Goal: Task Accomplishment & Management: Use online tool/utility

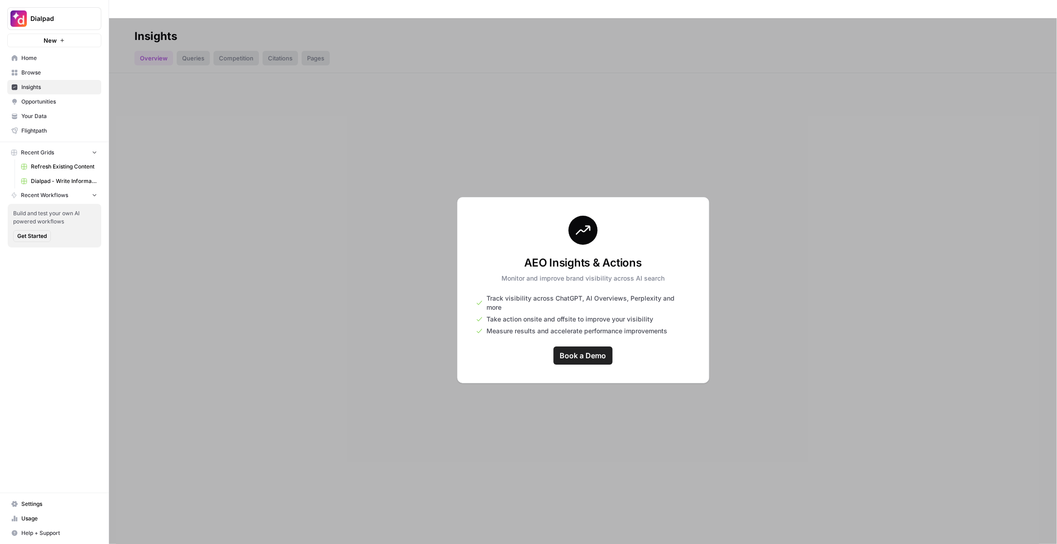
click at [122, 67] on div at bounding box center [583, 290] width 948 height 544
click at [65, 17] on span "Dialpad" at bounding box center [57, 18] width 55 height 9
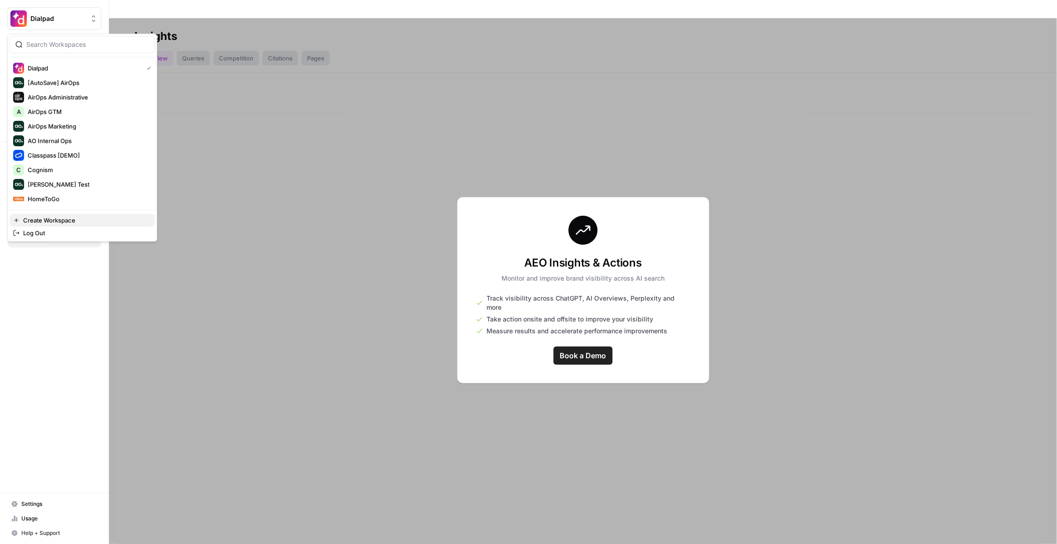
click at [58, 219] on span "Create Workspace" at bounding box center [85, 220] width 124 height 9
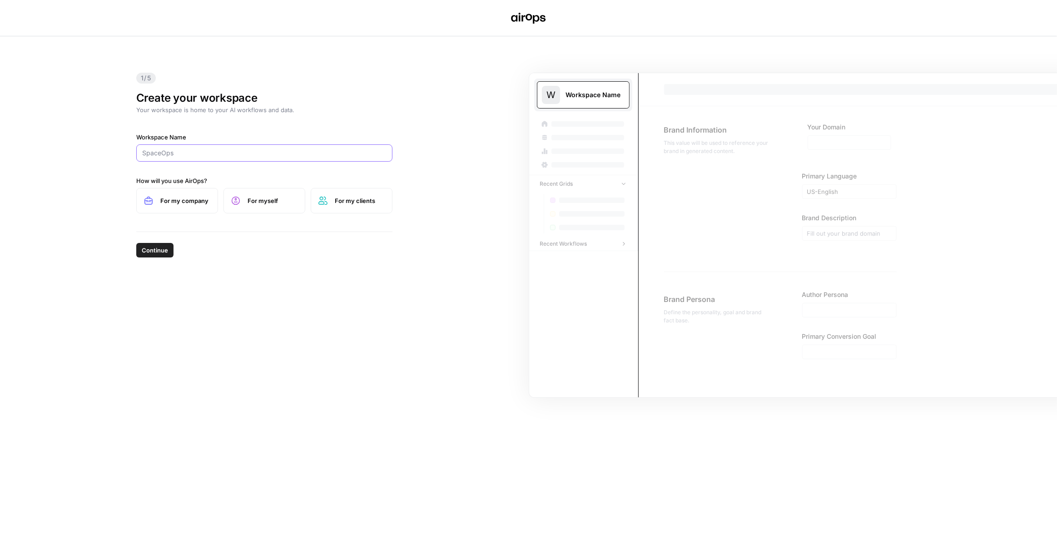
click at [202, 154] on input "Workspace Name" at bounding box center [264, 153] width 244 height 9
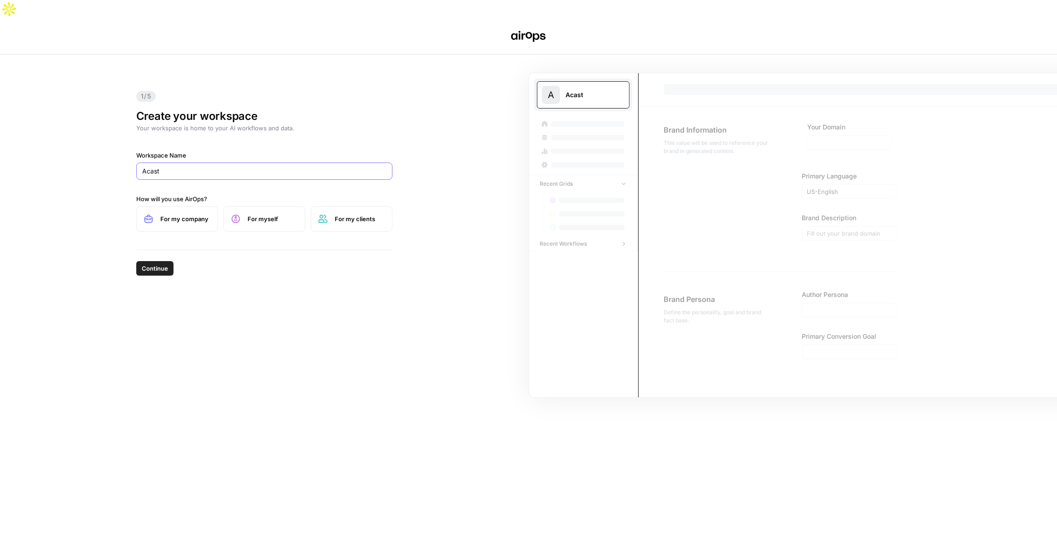
type input "Acast"
click at [193, 214] on span "For my company" at bounding box center [185, 218] width 50 height 9
click at [156, 264] on span "Continue" at bounding box center [155, 268] width 26 height 9
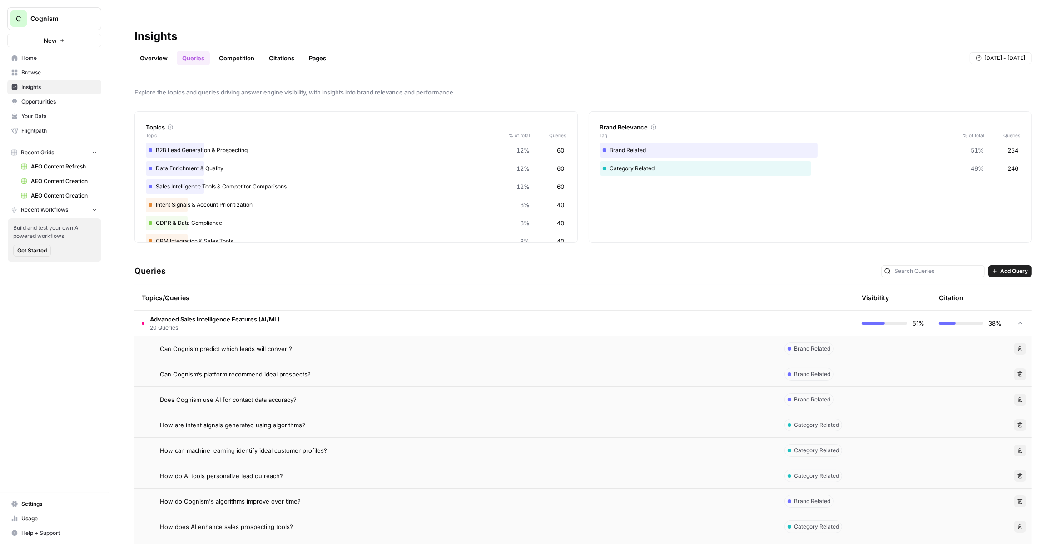
click at [79, 15] on span "Cognism" at bounding box center [57, 18] width 55 height 9
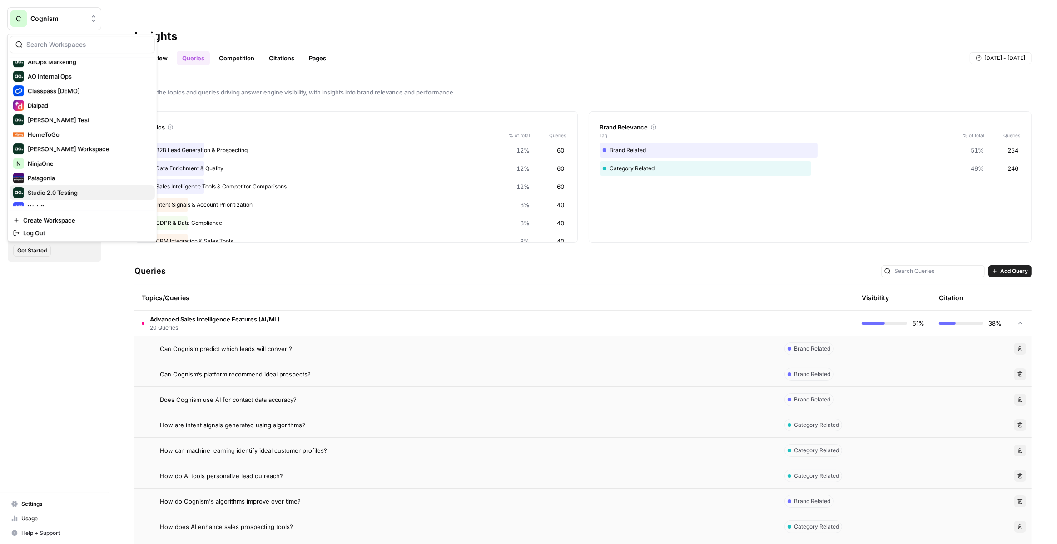
scroll to position [73, 0]
click at [52, 199] on span "Webflow" at bounding box center [88, 198] width 120 height 9
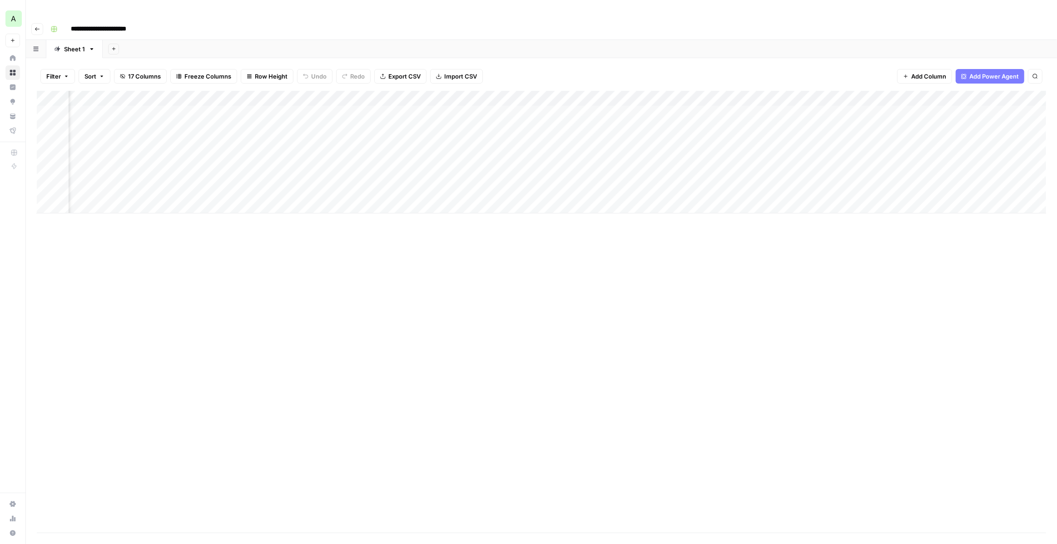
scroll to position [0, 817]
click at [860, 110] on div "Add Column" at bounding box center [542, 152] width 1010 height 123
click at [845, 94] on div "Add Column" at bounding box center [542, 152] width 1010 height 123
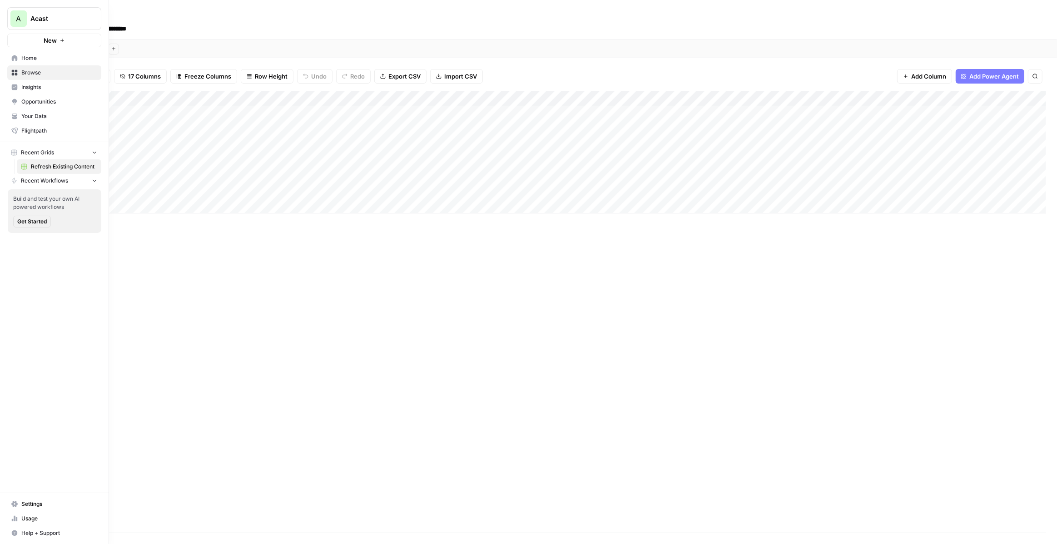
click at [69, 19] on span "Acast" at bounding box center [57, 18] width 55 height 9
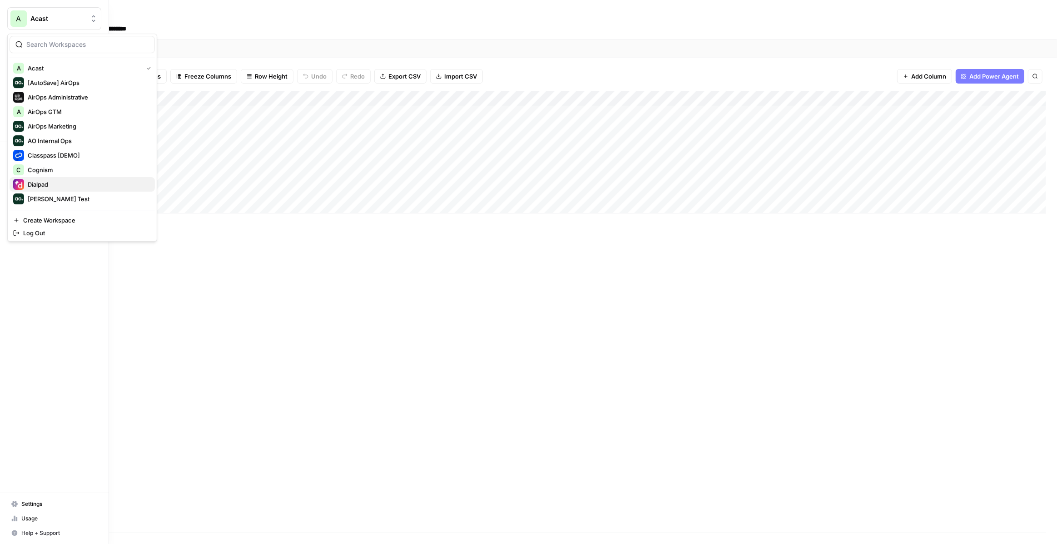
click at [58, 181] on span "Dialpad" at bounding box center [88, 184] width 120 height 9
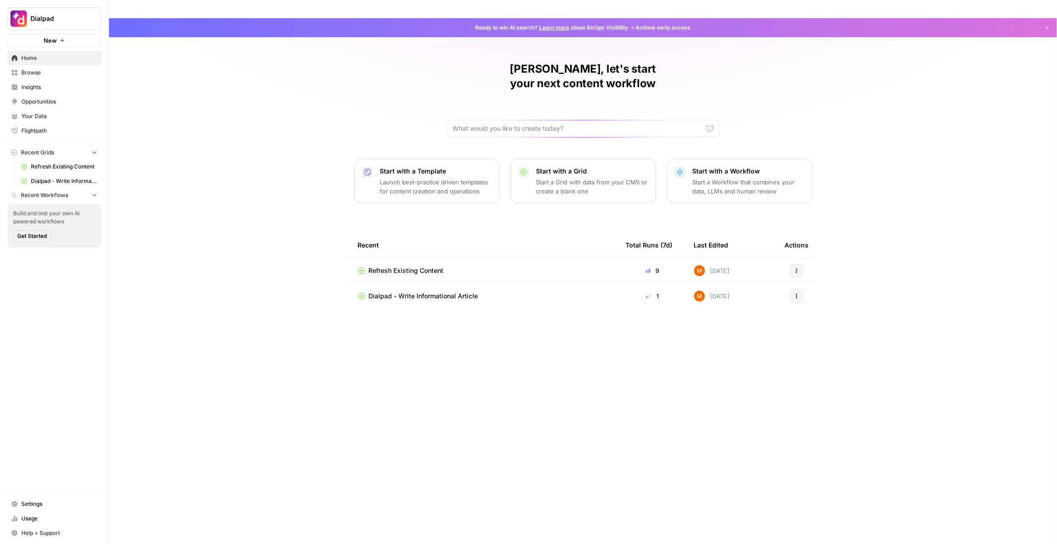
click at [80, 165] on span "Refresh Existing Content" at bounding box center [64, 167] width 66 height 8
click at [78, 184] on span "Dialpad - Write Informational Article" at bounding box center [64, 181] width 66 height 8
click at [68, 89] on span "Insights" at bounding box center [59, 87] width 76 height 8
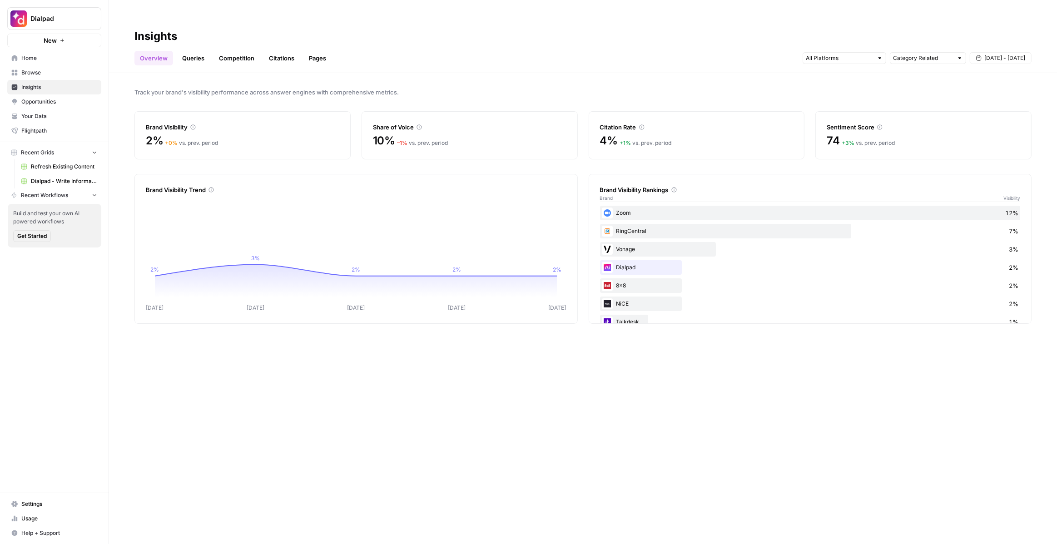
click at [195, 51] on link "Queries" at bounding box center [193, 58] width 33 height 15
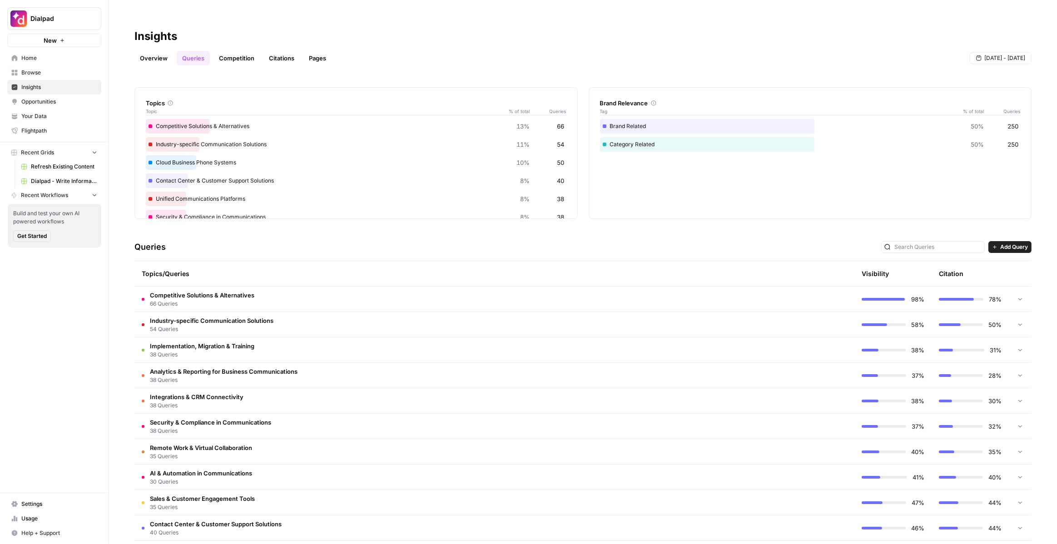
scroll to position [15, 0]
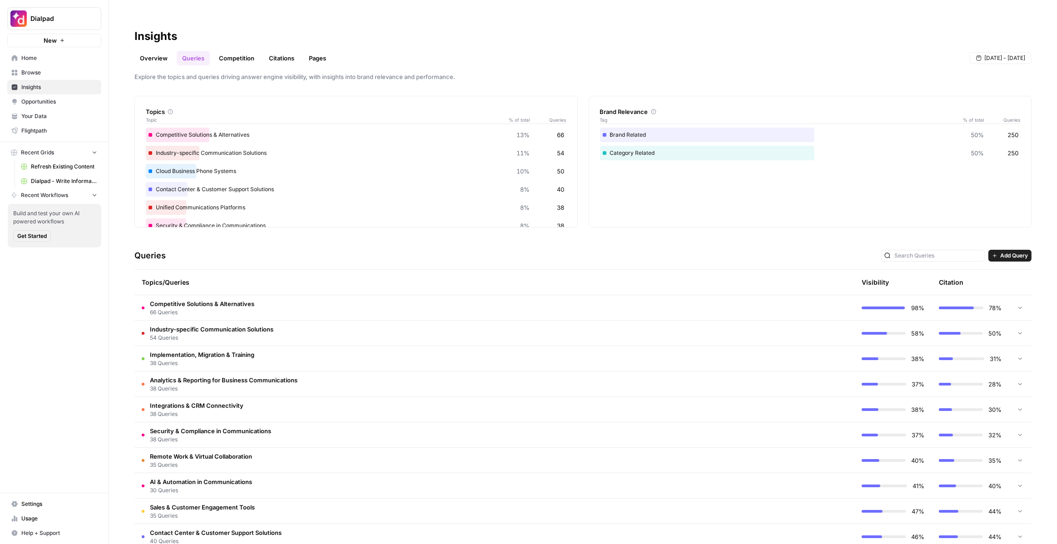
click at [318, 295] on td "Competitive Solutions & Alternatives 66 Queries" at bounding box center [455, 307] width 643 height 25
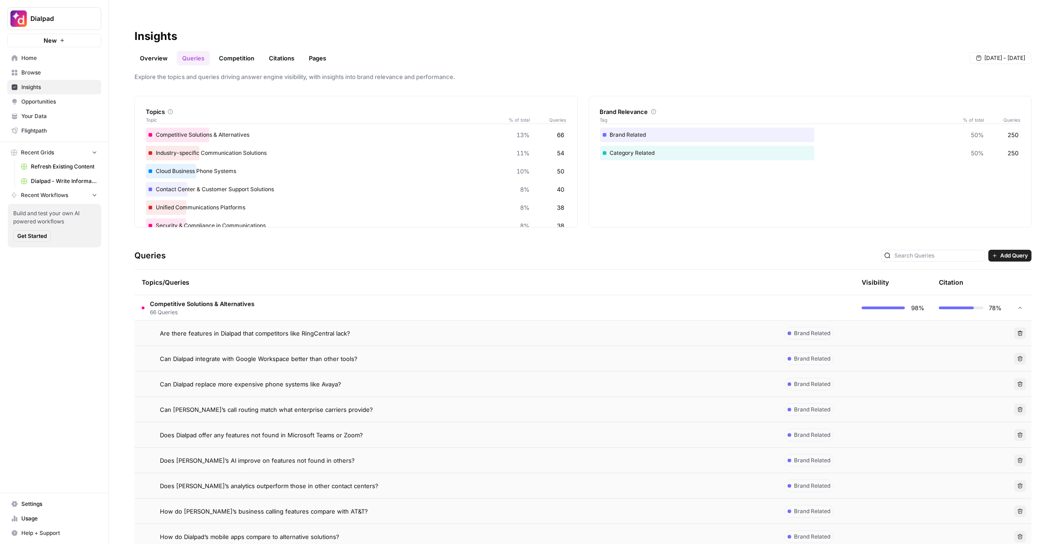
click at [309, 329] on span "Are there features in Dialpad that competitors like RingCentral lack?" at bounding box center [255, 333] width 190 height 9
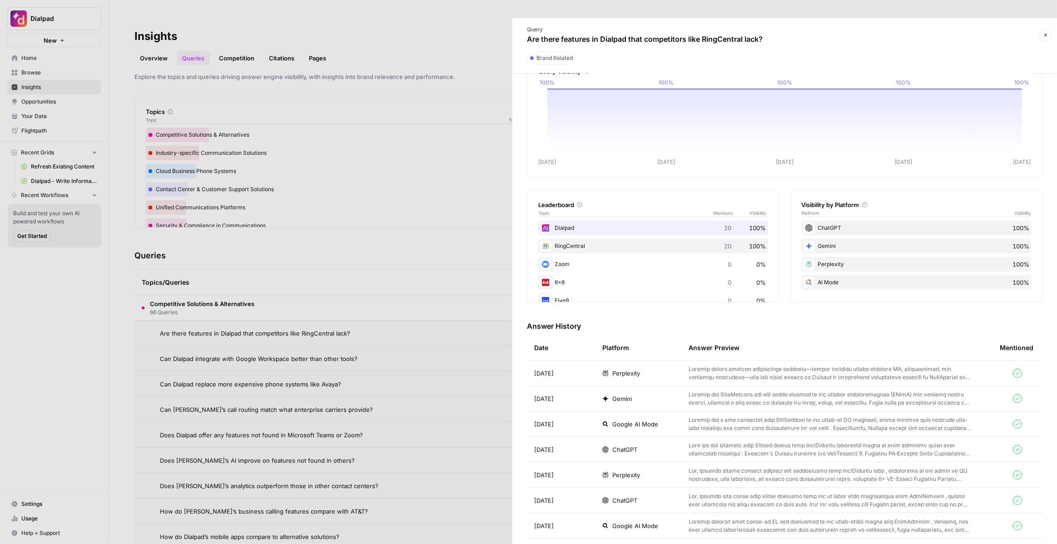
scroll to position [34, 0]
click at [444, 256] on div at bounding box center [528, 272] width 1057 height 544
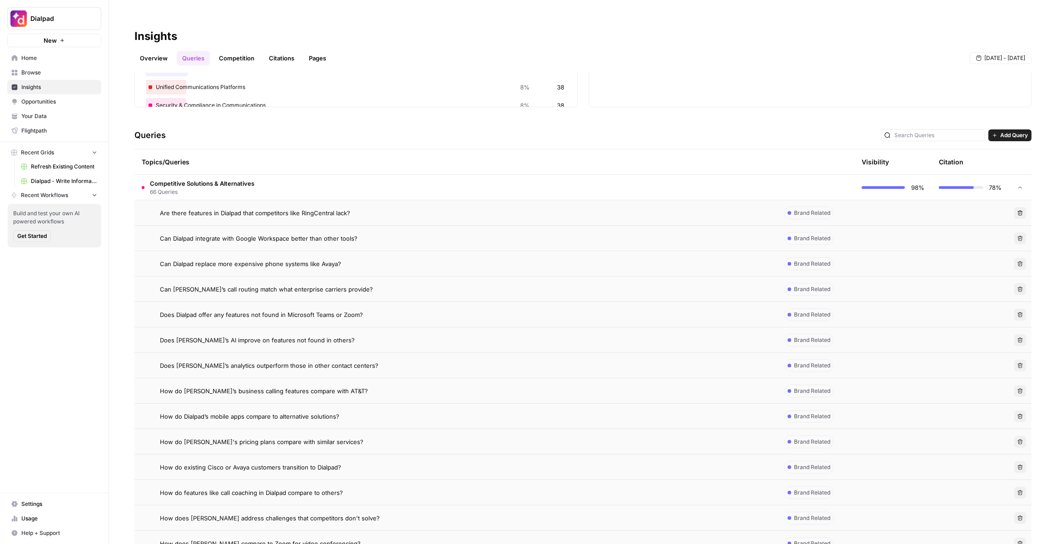
click at [271, 175] on td "Competitive Solutions & Alternatives 66 Queries" at bounding box center [455, 187] width 643 height 25
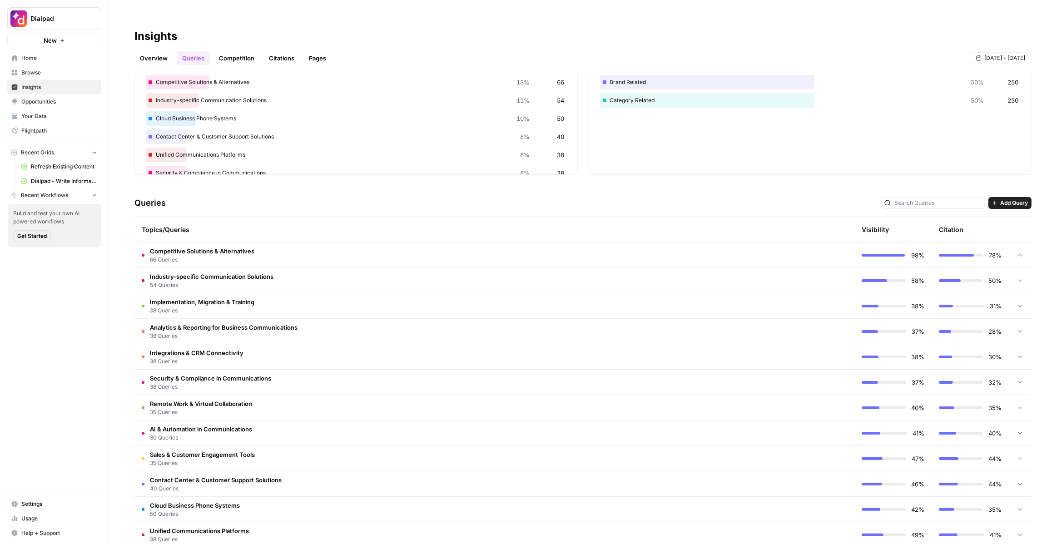
scroll to position [68, 0]
click at [271, 396] on td "Remote Work & Virtual Collaboration 35 Queries" at bounding box center [455, 408] width 643 height 25
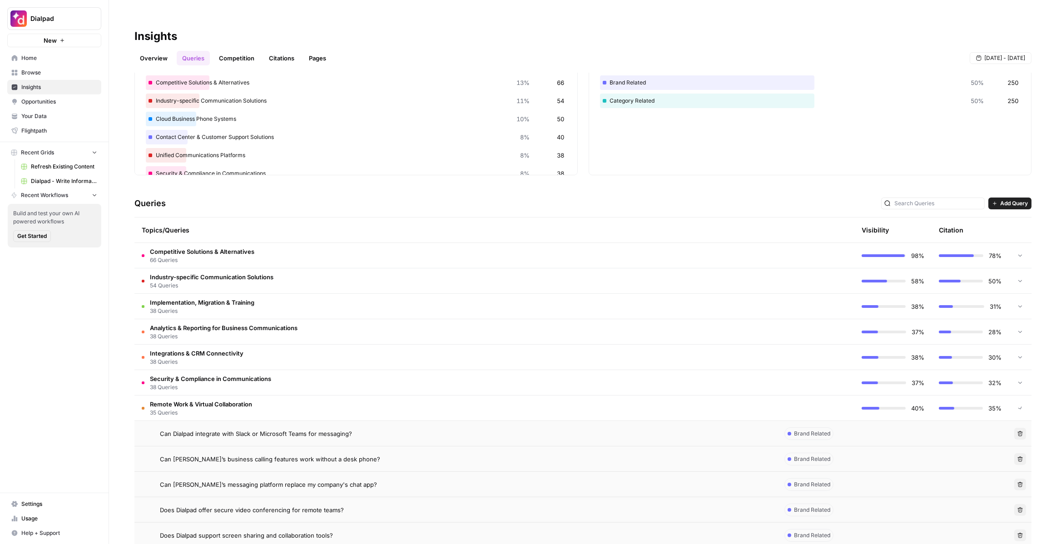
scroll to position [136, 0]
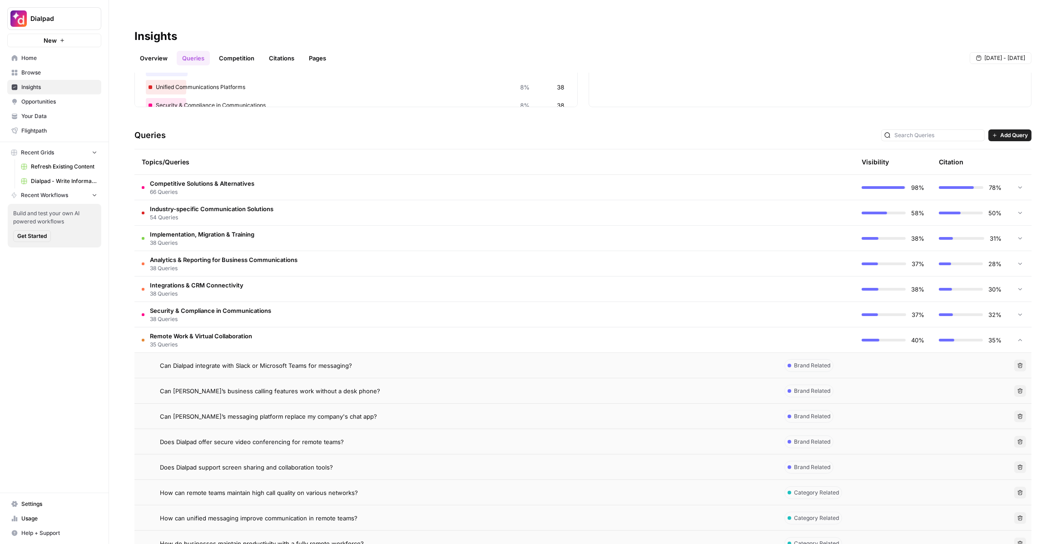
click at [277, 328] on td "Remote Work & Virtual Collaboration 35 Queries" at bounding box center [455, 340] width 643 height 25
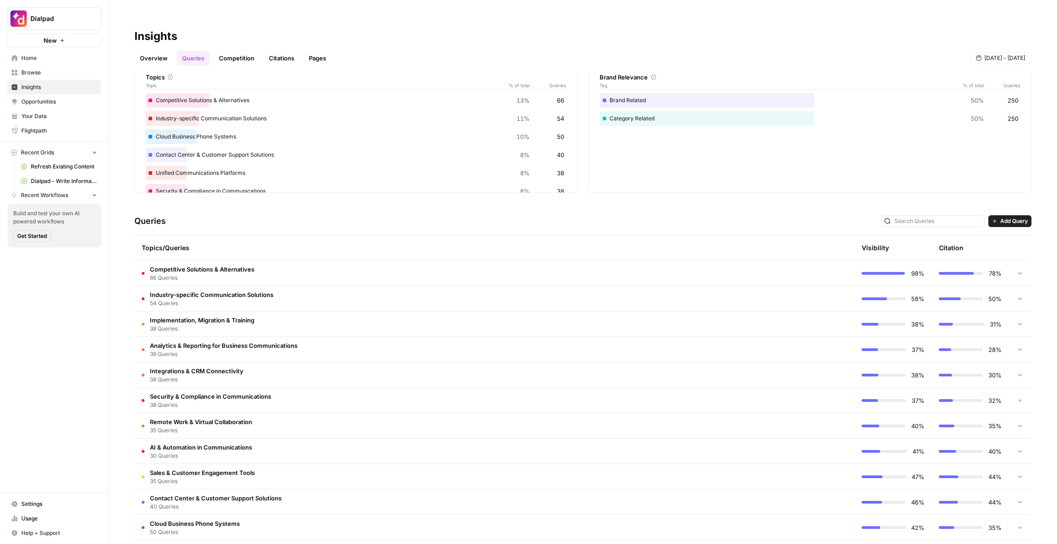
scroll to position [0, 0]
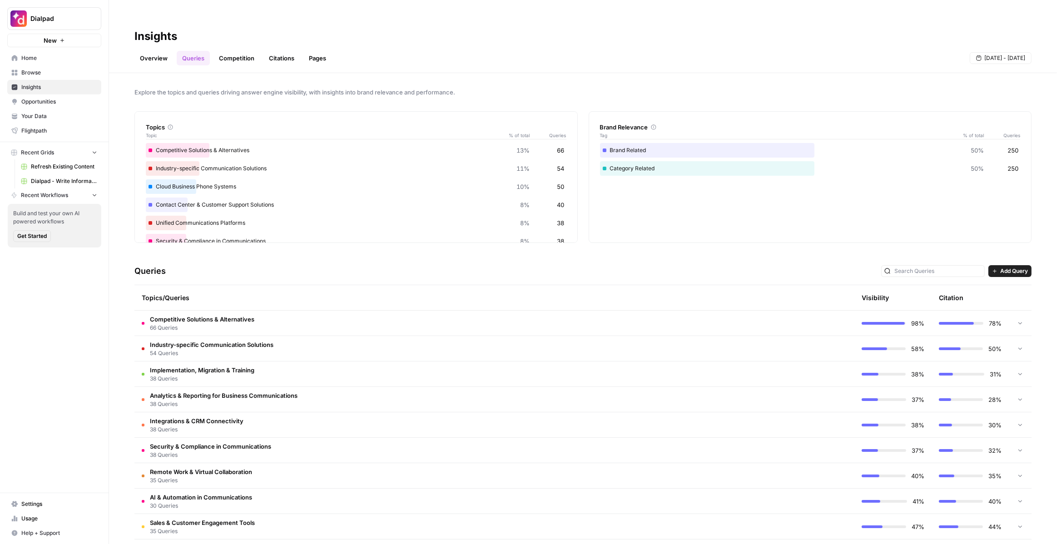
click at [237, 51] on link "Competition" at bounding box center [237, 58] width 46 height 15
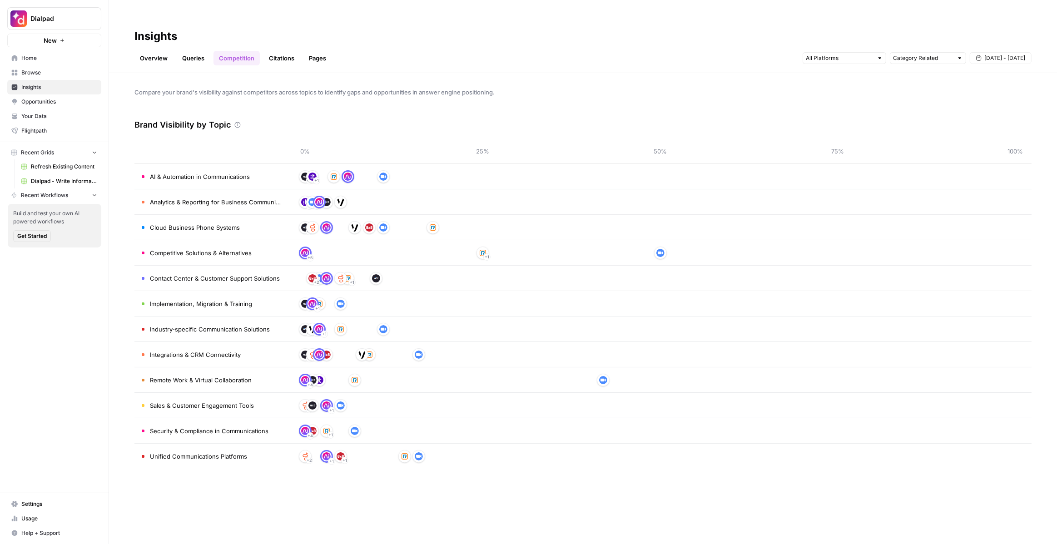
click at [280, 51] on link "Citations" at bounding box center [282, 58] width 36 height 15
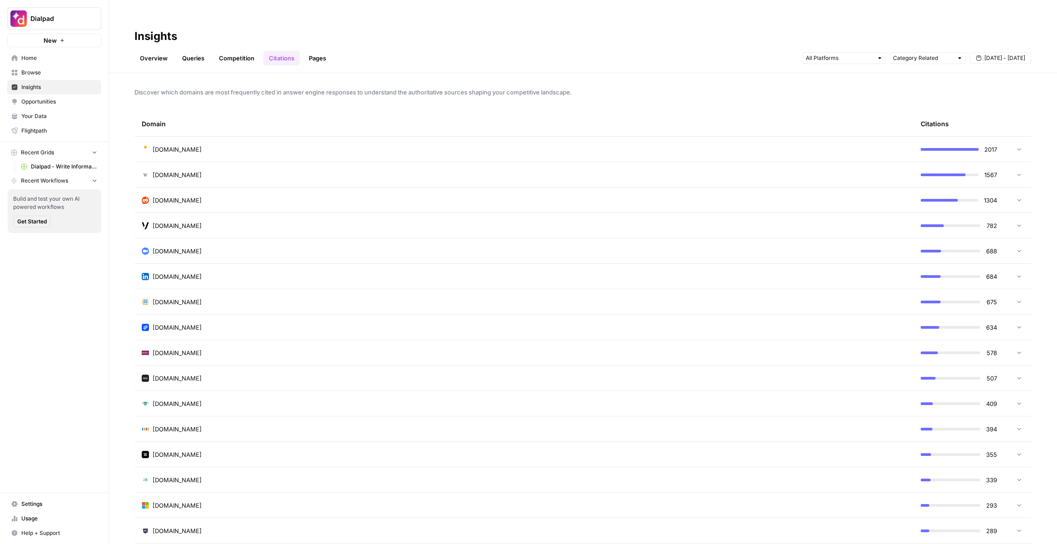
click at [249, 145] on div "[DOMAIN_NAME]" at bounding box center [524, 149] width 765 height 9
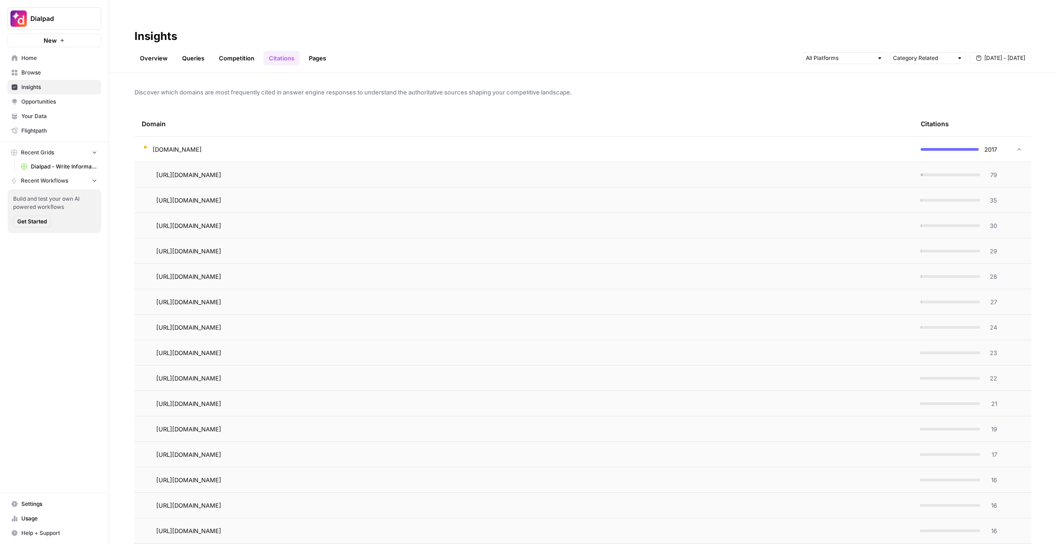
click at [249, 145] on div "[DOMAIN_NAME]" at bounding box center [524, 149] width 765 height 9
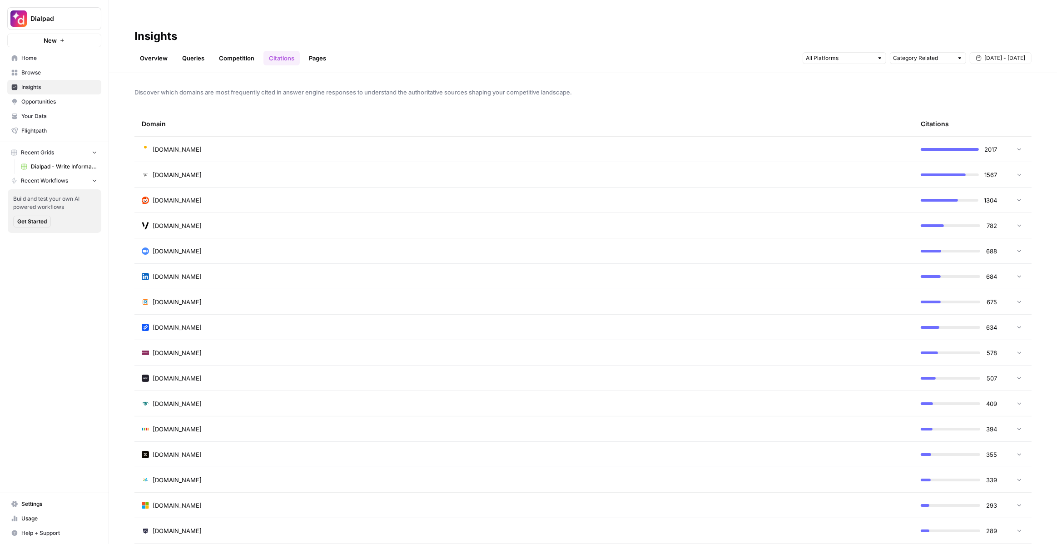
click at [324, 51] on link "Pages" at bounding box center [318, 58] width 28 height 15
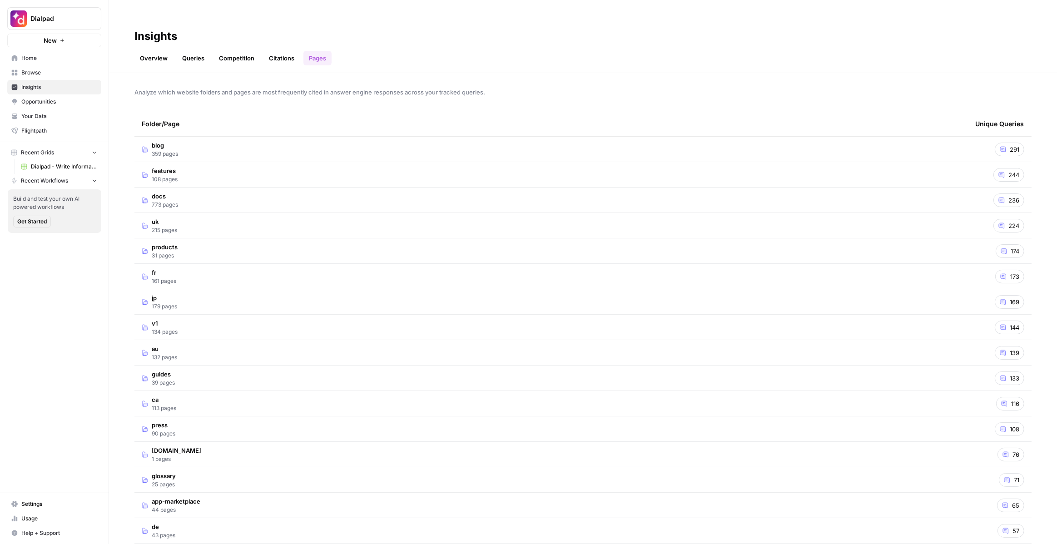
click at [357, 137] on td "blog 359 pages" at bounding box center [551, 149] width 834 height 25
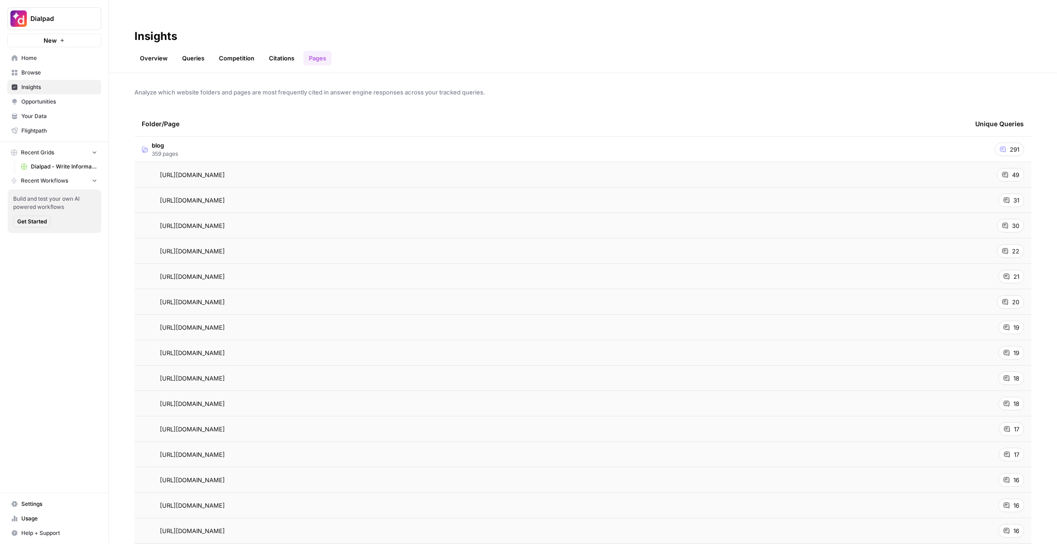
click at [321, 137] on td "blog 359 pages" at bounding box center [551, 149] width 834 height 25
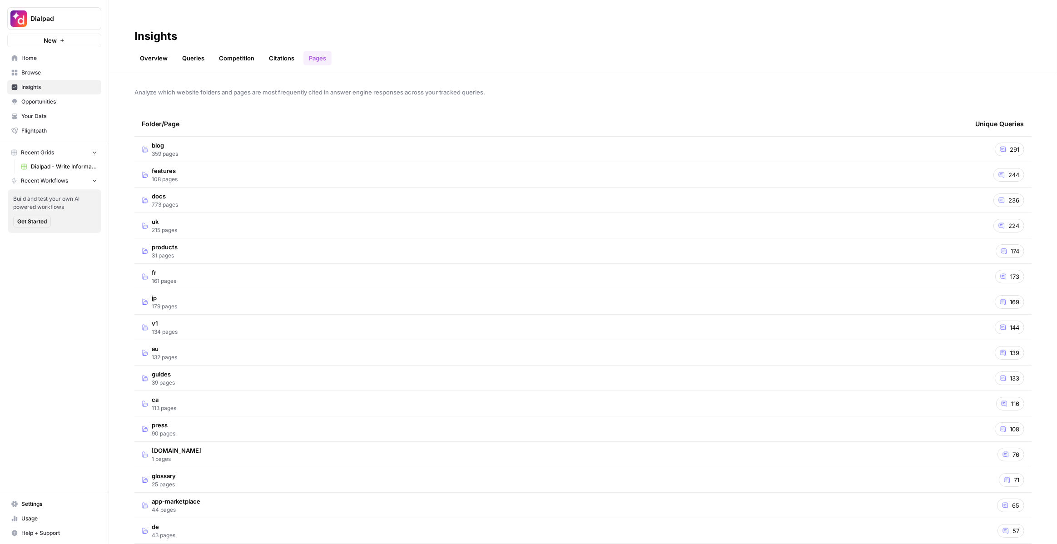
click at [85, 100] on span "Opportunities" at bounding box center [59, 102] width 76 height 8
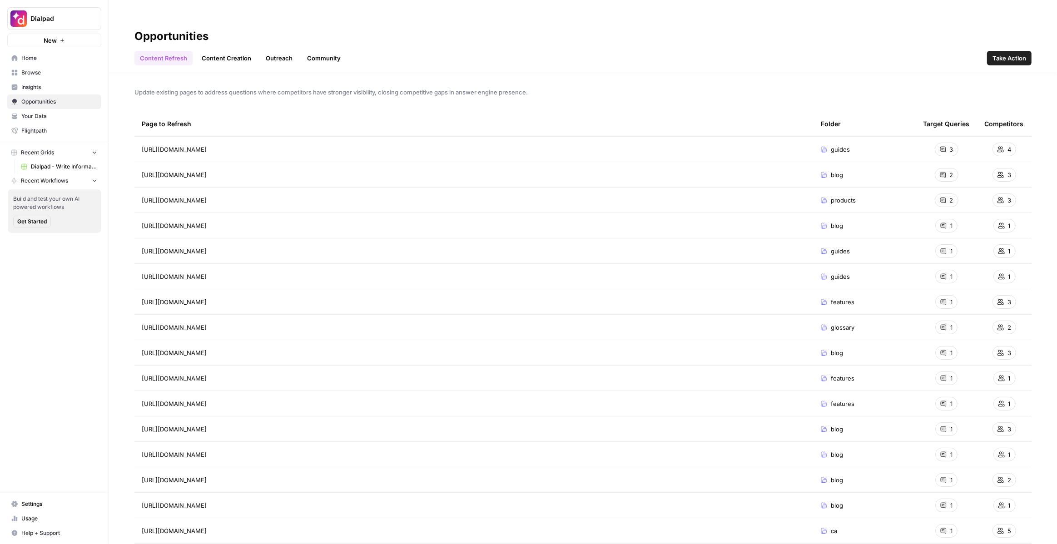
click at [247, 51] on link "Content Creation" at bounding box center [226, 58] width 60 height 15
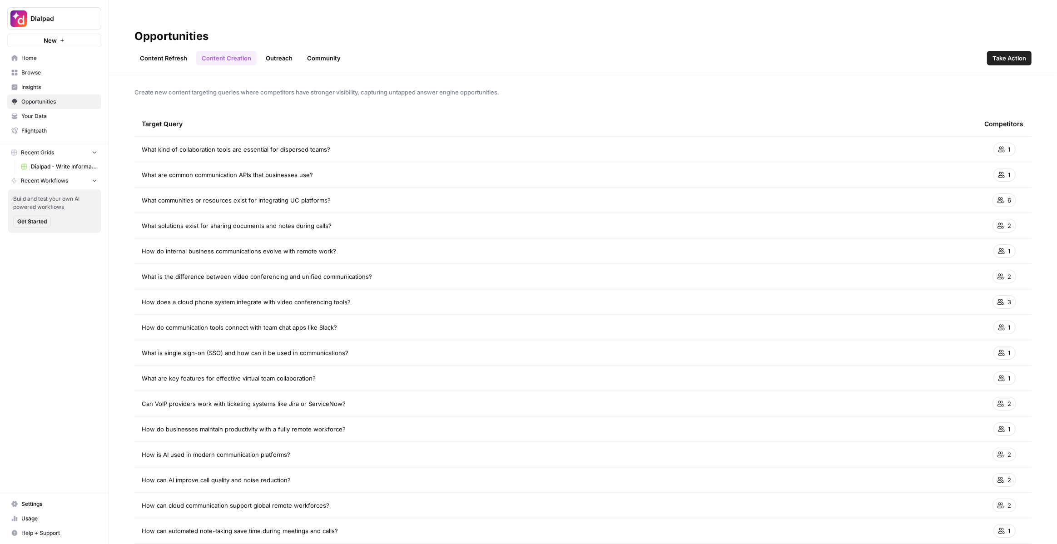
click at [285, 51] on link "Outreach" at bounding box center [279, 58] width 38 height 15
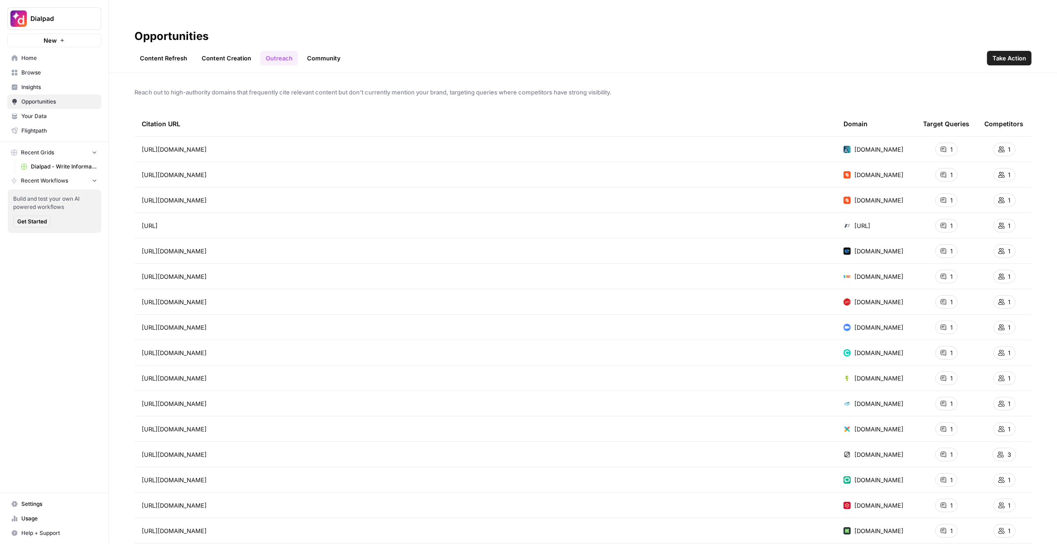
click at [176, 51] on link "Content Refresh" at bounding box center [163, 58] width 58 height 15
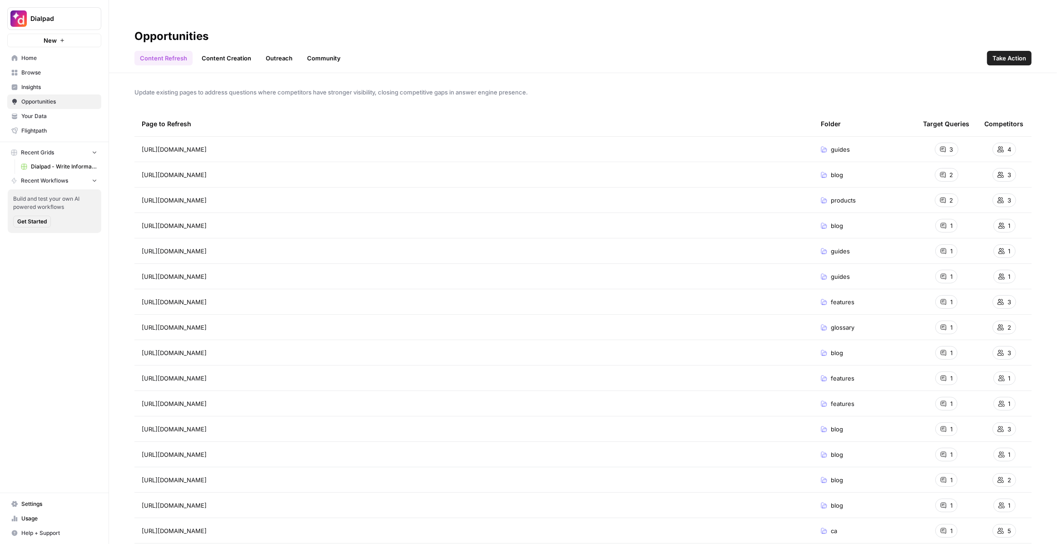
click at [62, 57] on span "Home" at bounding box center [59, 58] width 76 height 8
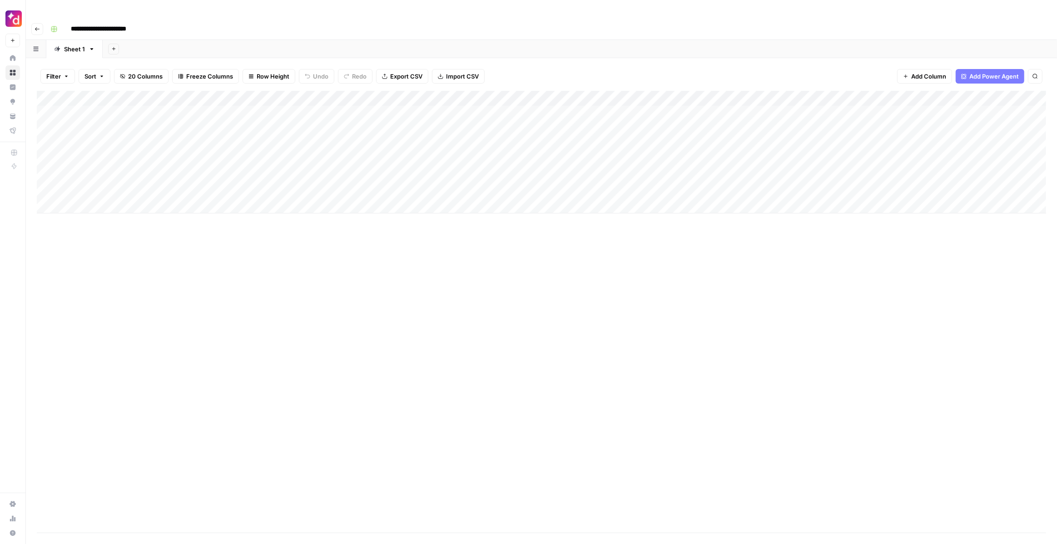
click at [71, 22] on input "**********" at bounding box center [109, 29] width 85 height 15
type input "**********"
click at [603, 95] on div "Add Column" at bounding box center [542, 152] width 1010 height 123
click at [467, 95] on div "Add Column" at bounding box center [542, 137] width 1010 height 92
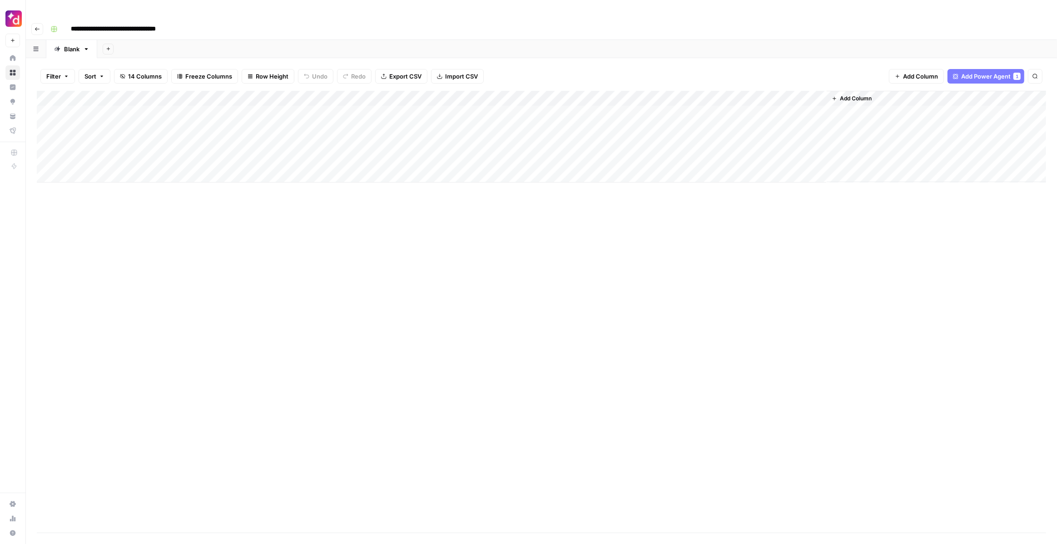
click at [608, 95] on div "Add Column" at bounding box center [542, 137] width 1010 height 92
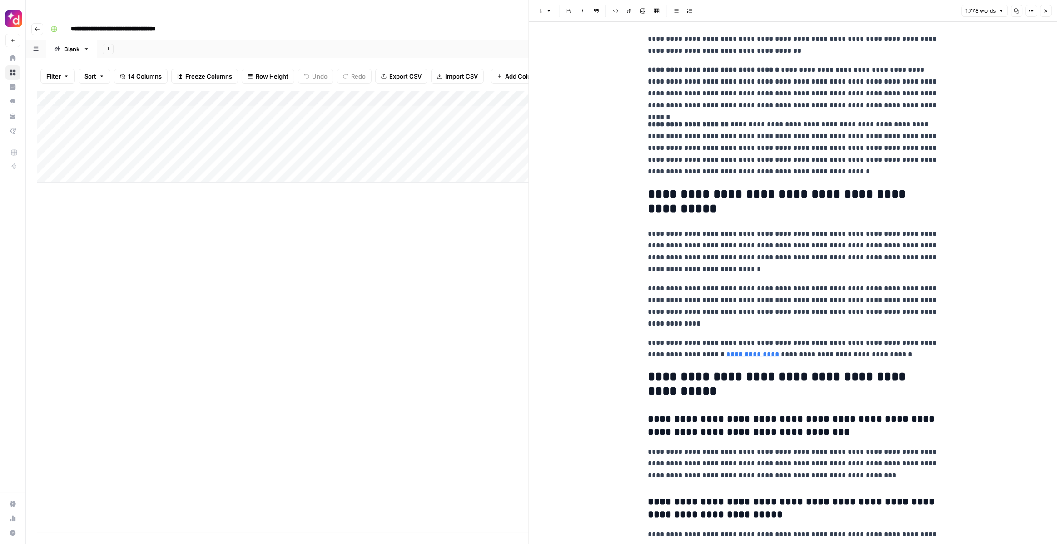
scroll to position [2511, 0]
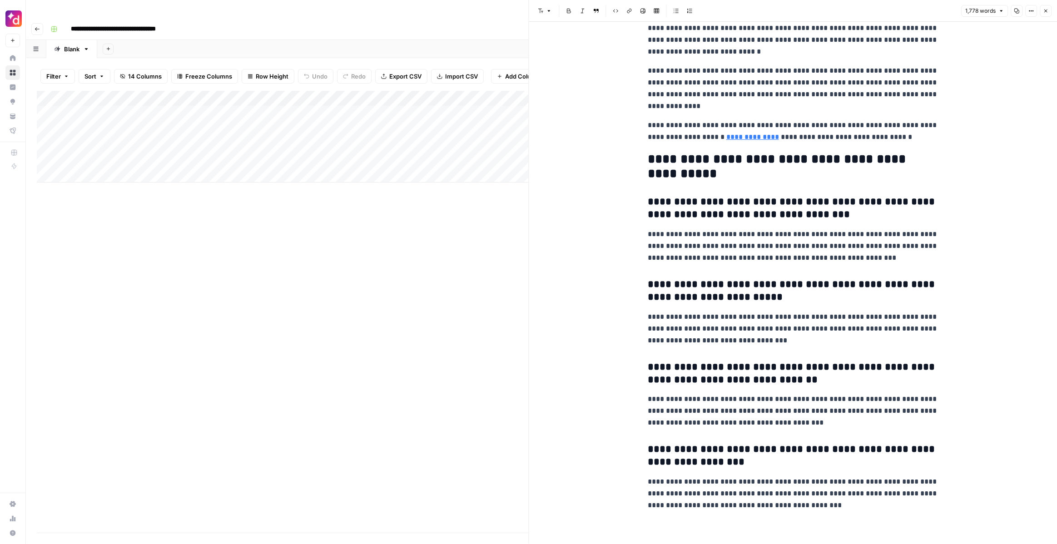
click at [1045, 10] on icon "button" at bounding box center [1046, 11] width 3 height 3
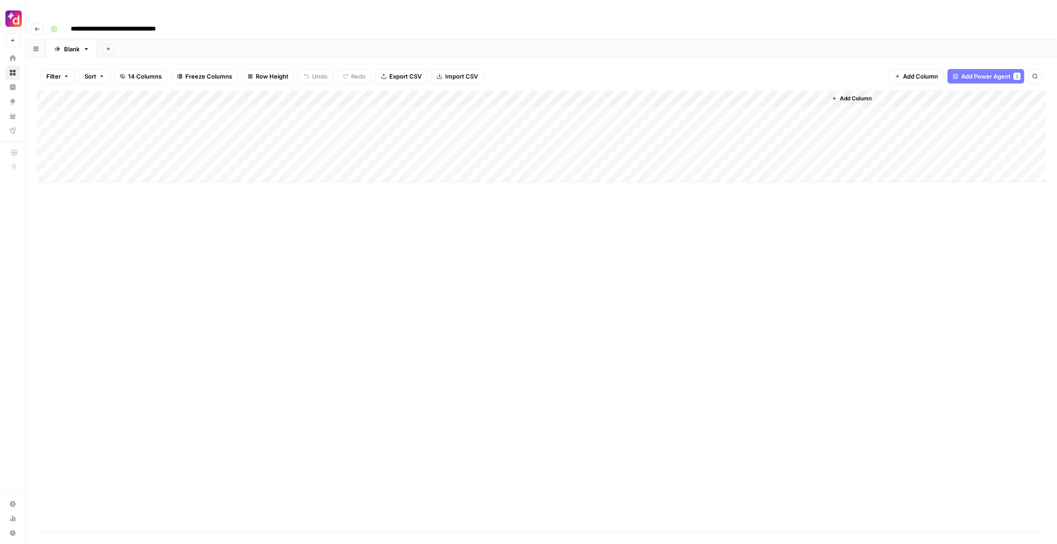
click at [679, 95] on div "Add Column" at bounding box center [542, 137] width 1010 height 92
click at [516, 91] on div "Add Column" at bounding box center [542, 137] width 1010 height 92
click at [470, 167] on span "Fork Power Agent" at bounding box center [464, 169] width 80 height 9
click at [736, 99] on div "Add Column" at bounding box center [542, 137] width 1010 height 92
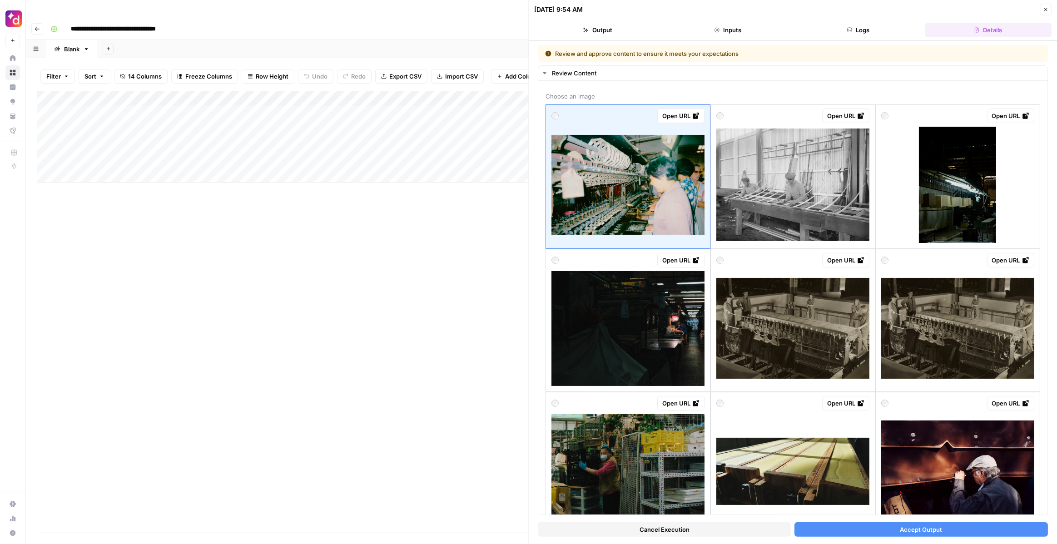
click at [154, 98] on div "Add Column" at bounding box center [283, 137] width 492 height 92
click at [279, 100] on div "Add Column" at bounding box center [283, 137] width 492 height 92
click at [698, 29] on button "Inputs" at bounding box center [728, 30] width 127 height 15
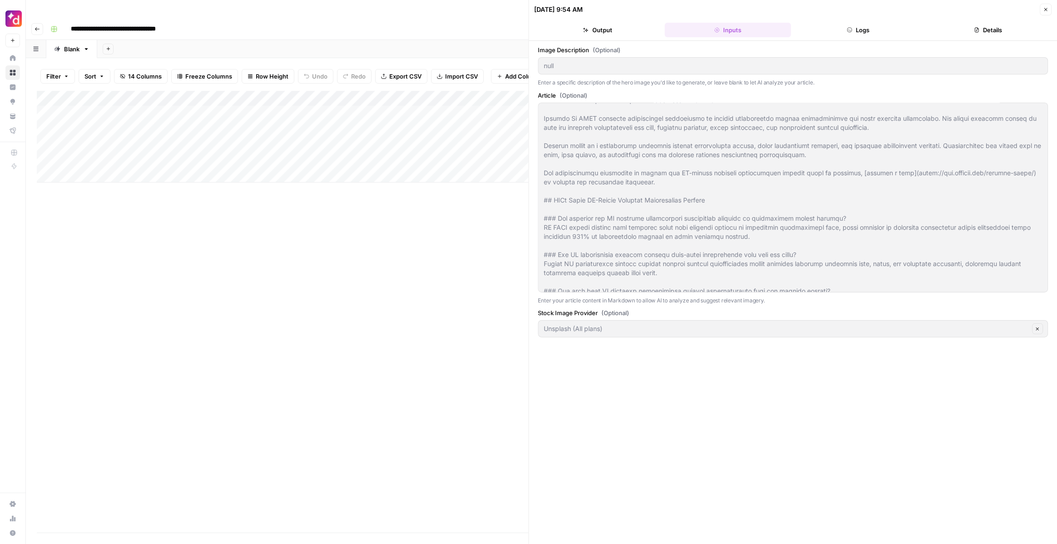
scroll to position [1417, 0]
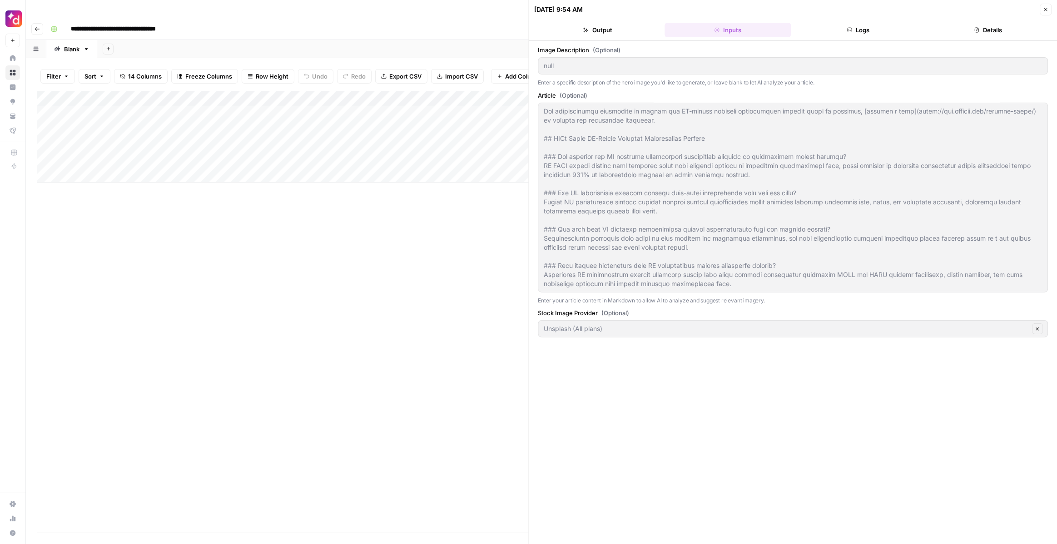
click at [949, 30] on button "Details" at bounding box center [988, 30] width 127 height 15
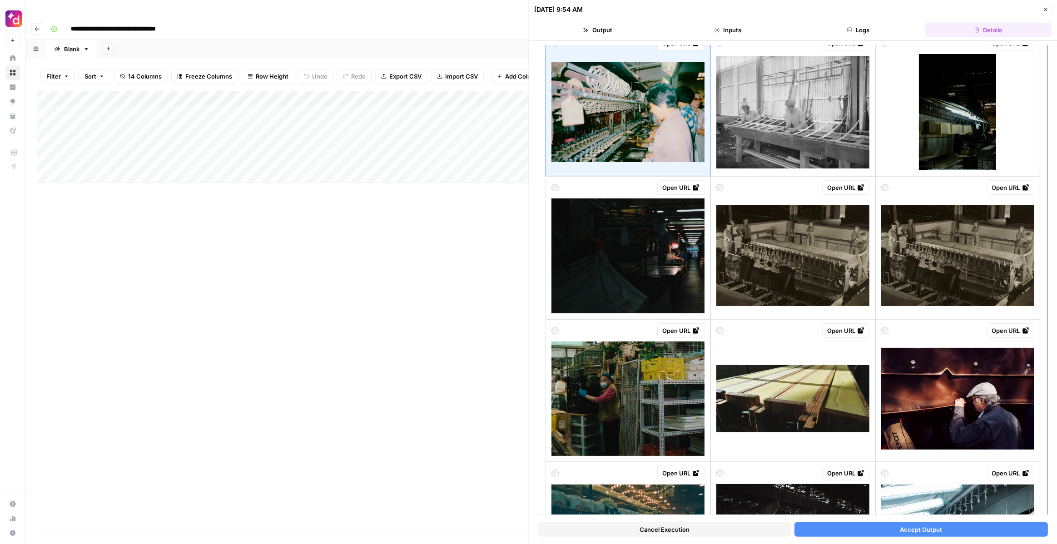
scroll to position [0, 0]
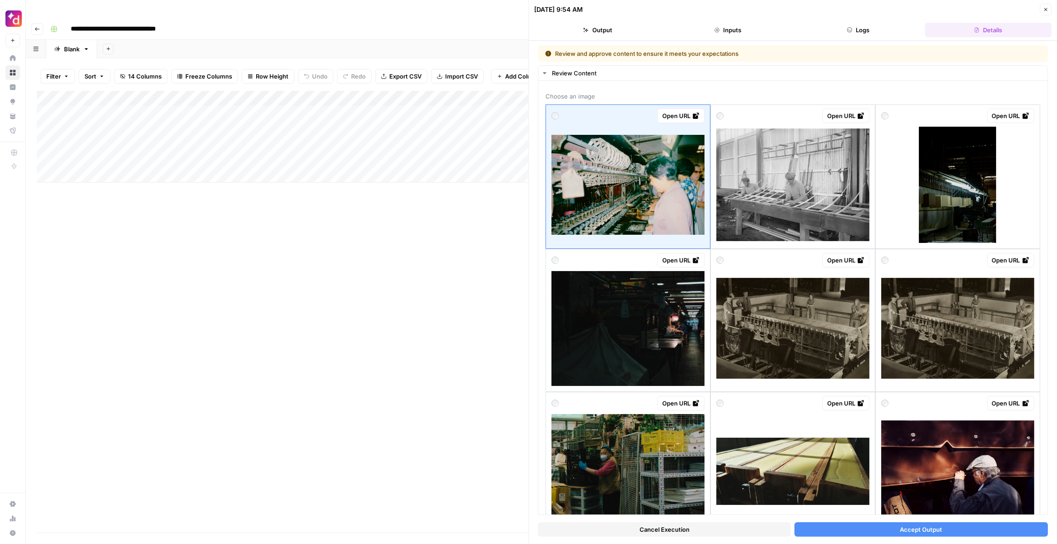
click at [1044, 9] on icon "button" at bounding box center [1045, 9] width 5 height 5
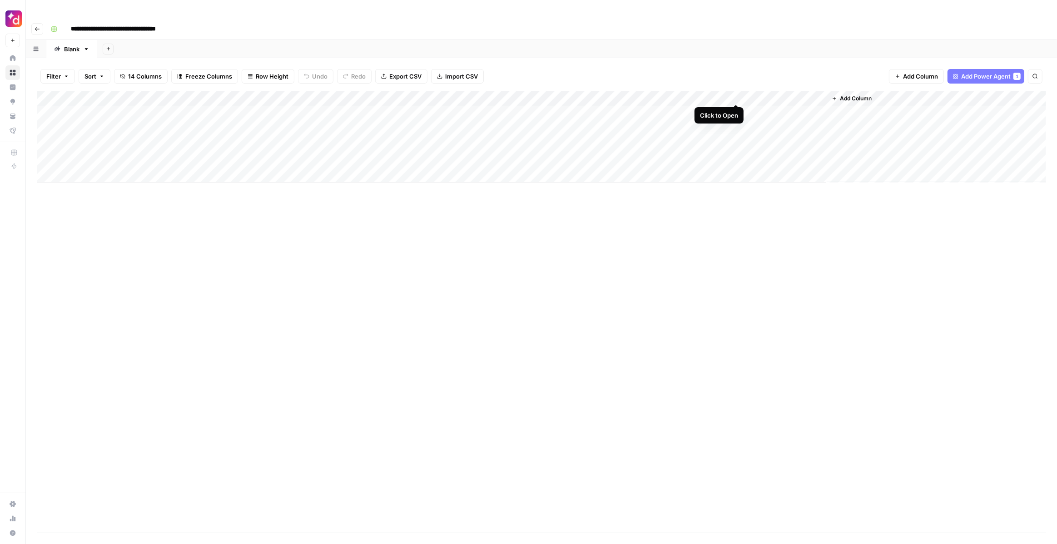
click at [737, 94] on div "Add Column" at bounding box center [542, 137] width 1010 height 92
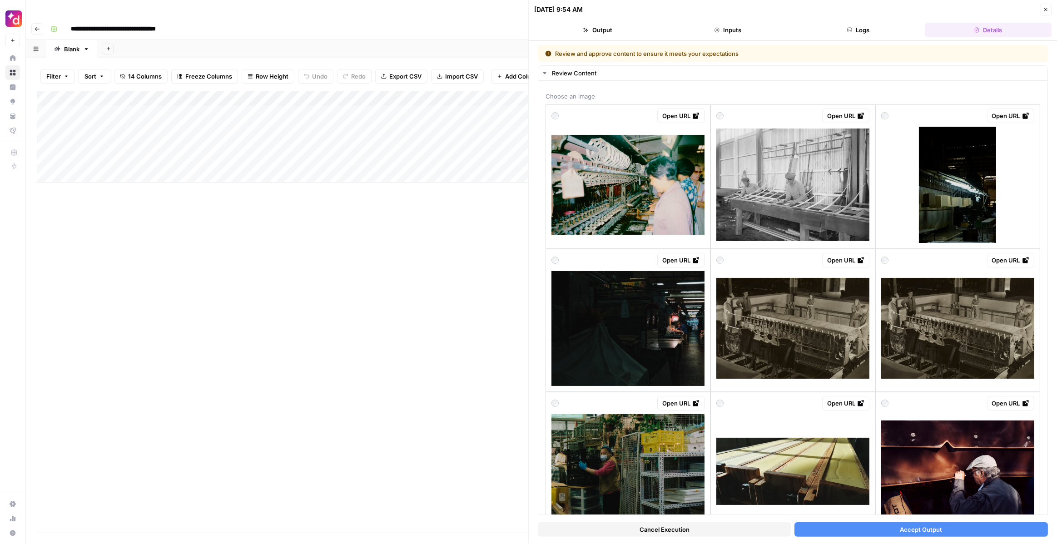
click at [965, 534] on button "Accept Output" at bounding box center [921, 530] width 253 height 15
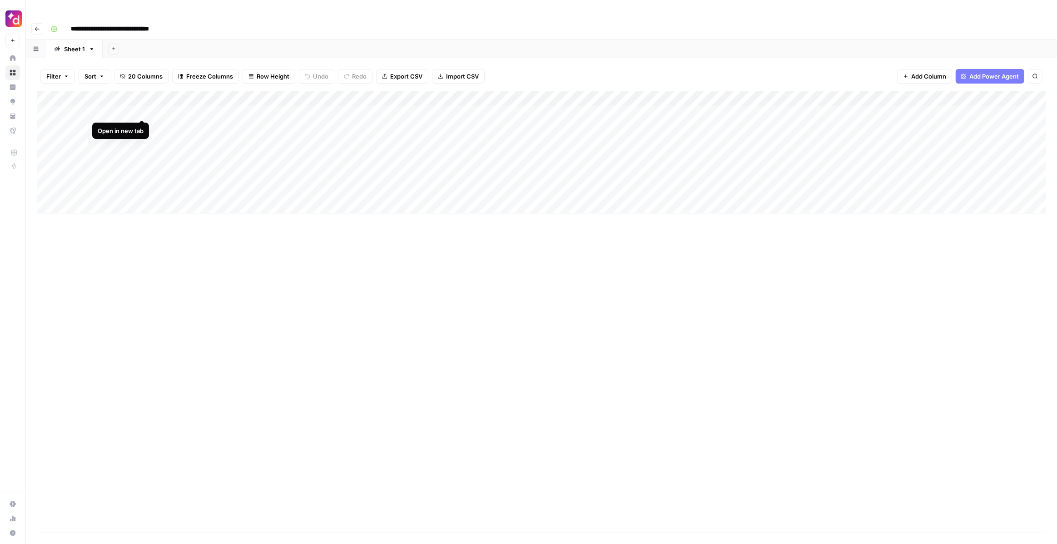
click at [115, 94] on div "Add Column" at bounding box center [542, 152] width 1010 height 123
click at [307, 94] on div "Add Column" at bounding box center [542, 152] width 1010 height 123
click at [458, 94] on div "Add Column" at bounding box center [542, 152] width 1010 height 123
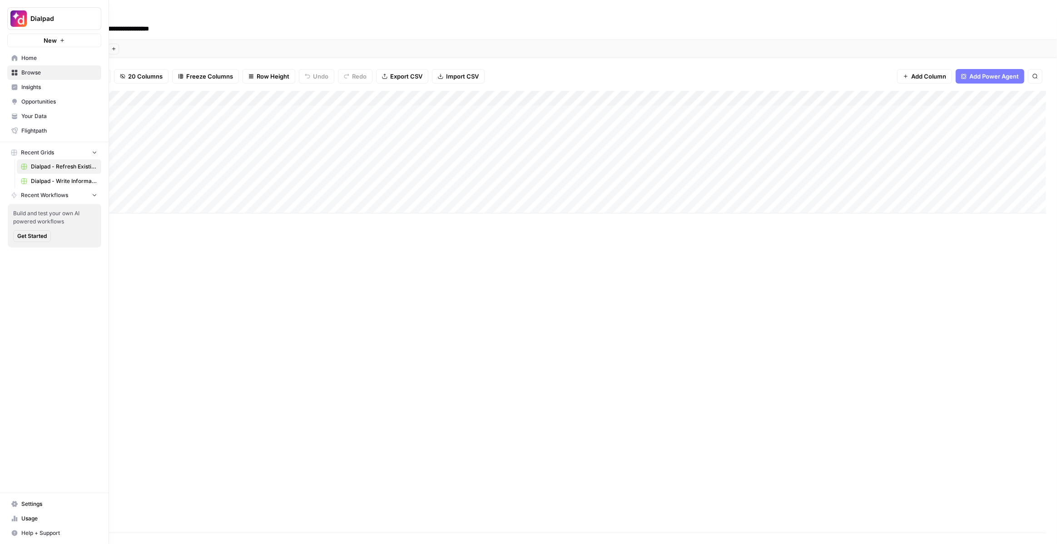
click at [75, 45] on button "New" at bounding box center [54, 41] width 94 height 14
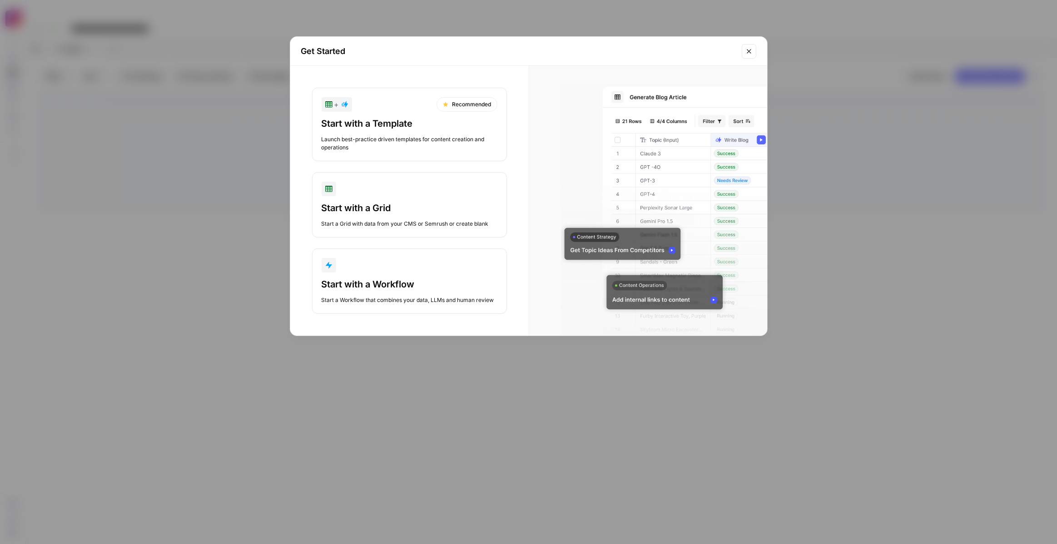
click at [456, 132] on div "Start with a Template Launch best-practice driven templates for content creatio…" at bounding box center [410, 134] width 176 height 35
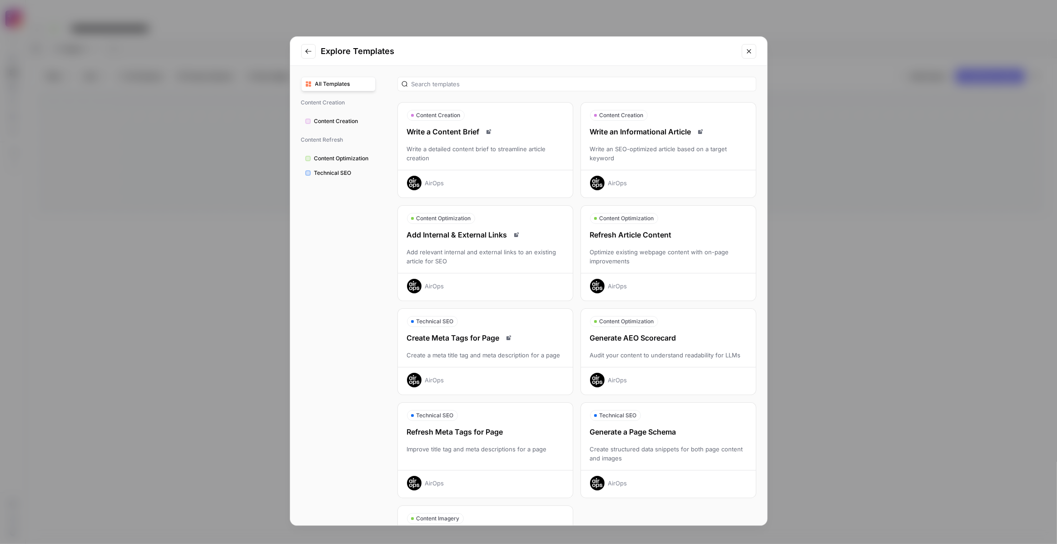
click at [624, 274] on div "AirOps" at bounding box center [668, 283] width 175 height 20
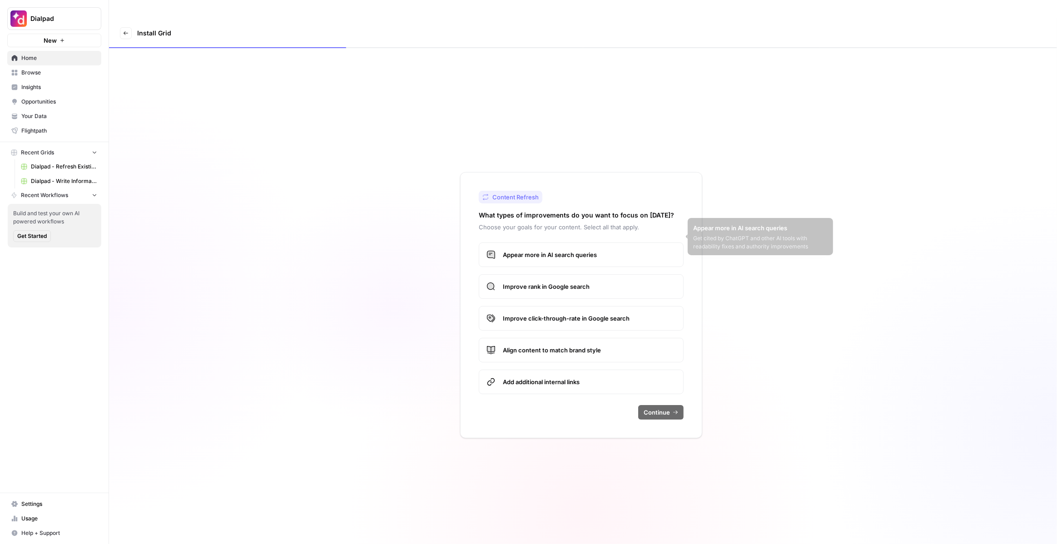
click at [593, 250] on span "Appear more in AI search queries" at bounding box center [589, 254] width 173 height 9
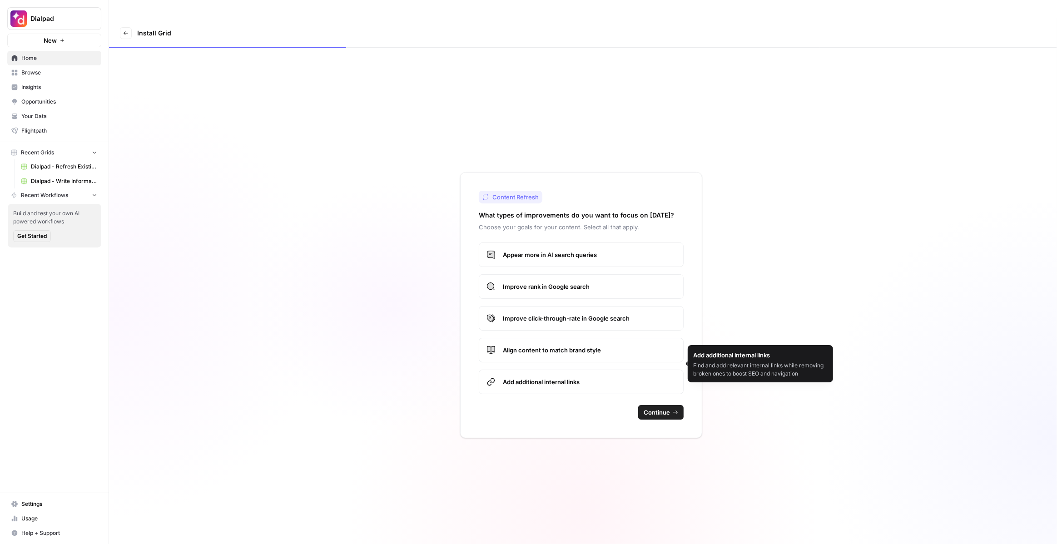
click at [596, 338] on label "Align content to match brand style" at bounding box center [581, 350] width 205 height 25
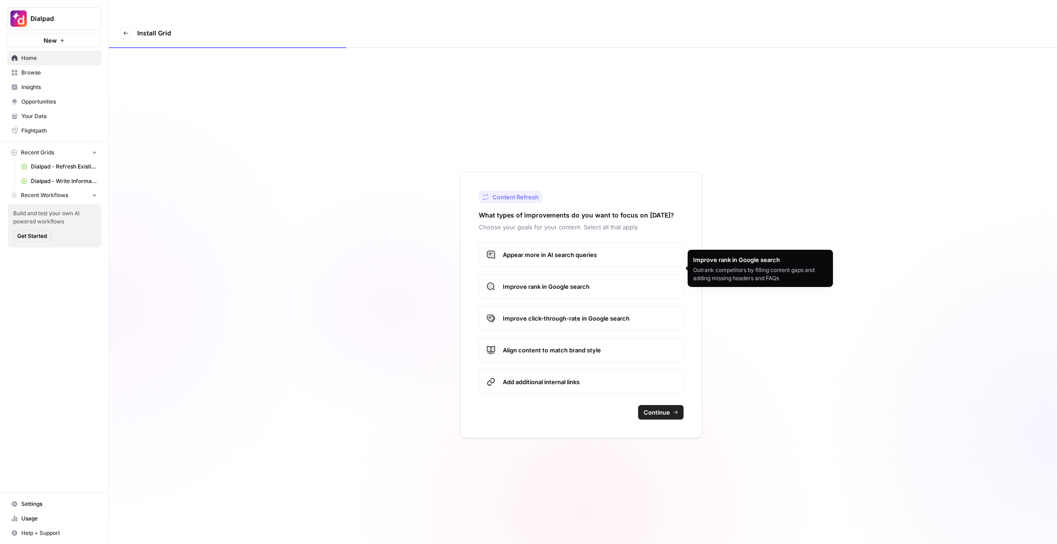
click at [591, 282] on span "Improve rank in Google search" at bounding box center [589, 286] width 173 height 9
click at [655, 408] on span "Continue" at bounding box center [657, 412] width 26 height 9
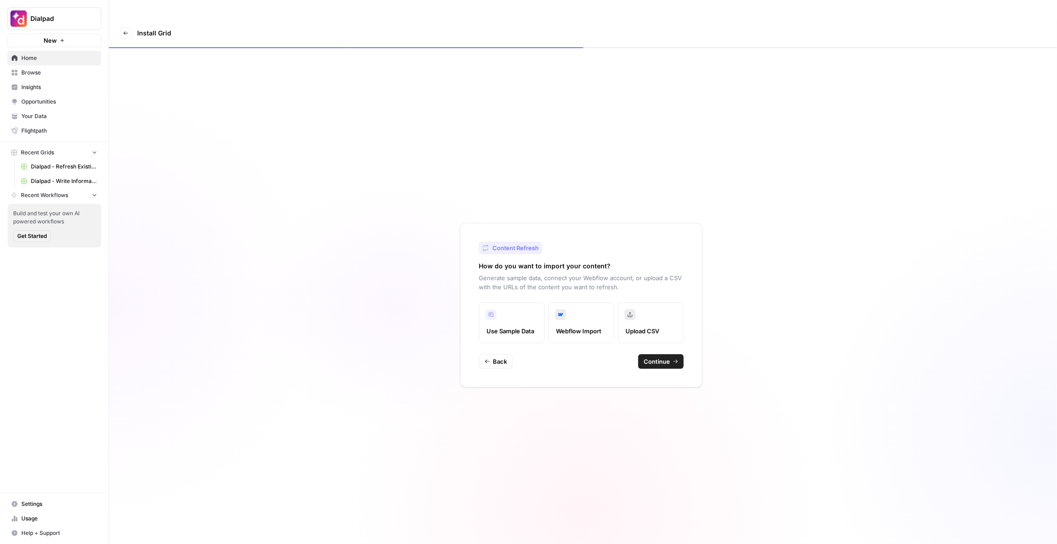
click at [673, 354] on button "Continue" at bounding box center [660, 361] width 45 height 15
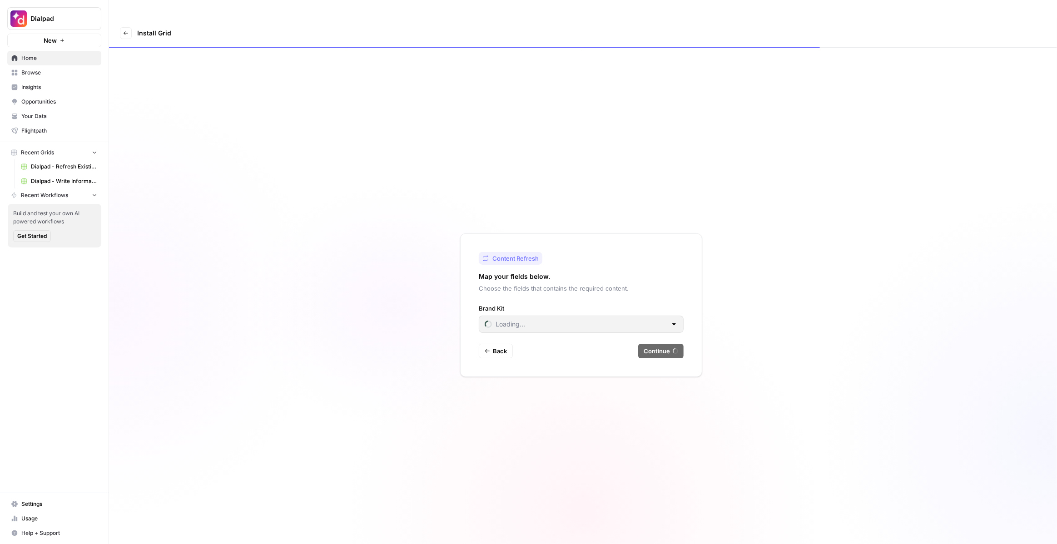
type input "Dialpad"
click at [660, 347] on span "Continue" at bounding box center [657, 351] width 26 height 9
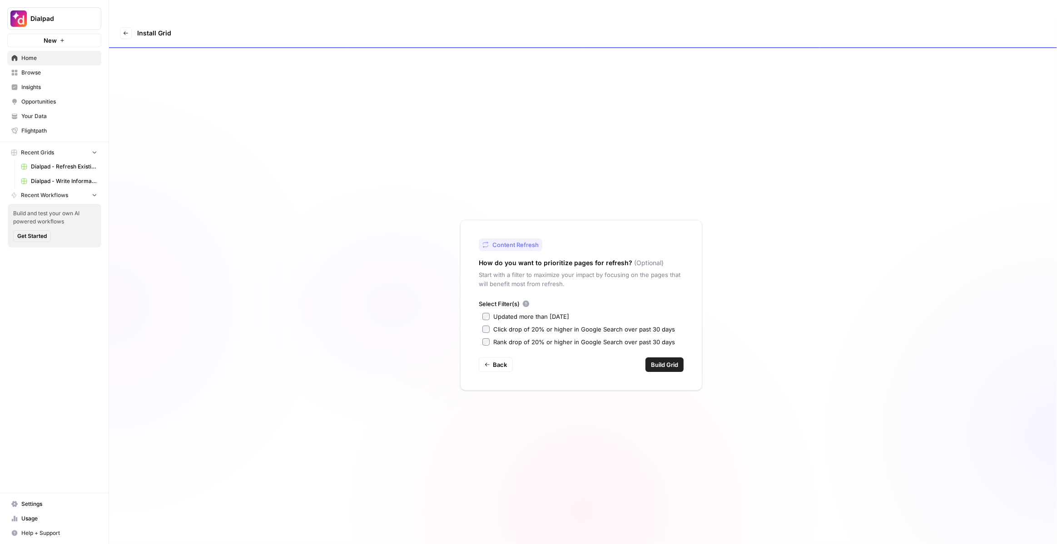
click at [657, 360] on span "Build Grid" at bounding box center [664, 364] width 27 height 9
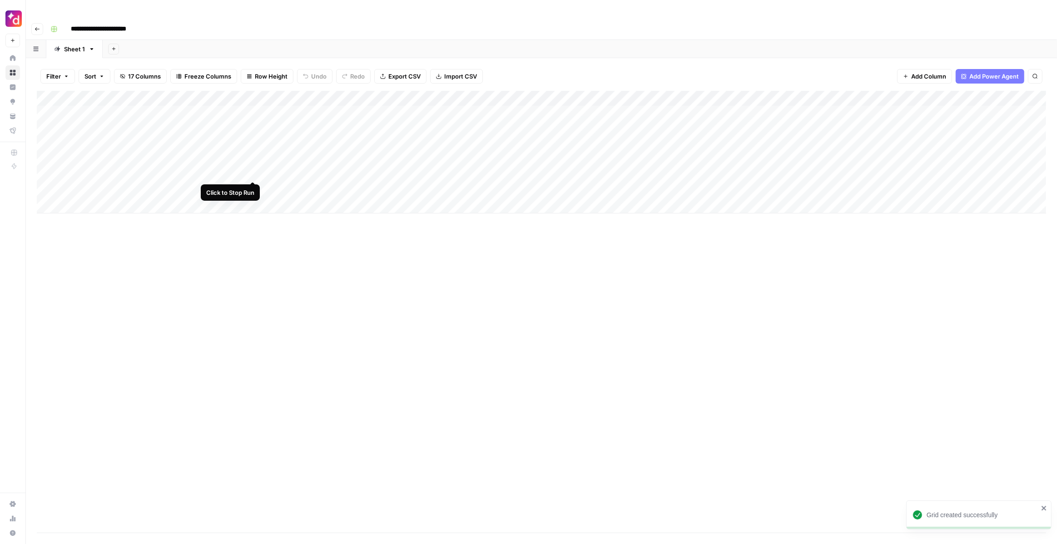
click at [251, 169] on div "Add Column" at bounding box center [542, 152] width 1010 height 123
click at [252, 154] on div "Add Column" at bounding box center [542, 152] width 1010 height 123
click at [252, 137] on div "Add Column" at bounding box center [542, 152] width 1010 height 123
click at [252, 124] on div "Add Column" at bounding box center [542, 152] width 1010 height 123
click at [97, 125] on div "Add Column" at bounding box center [542, 152] width 1010 height 123
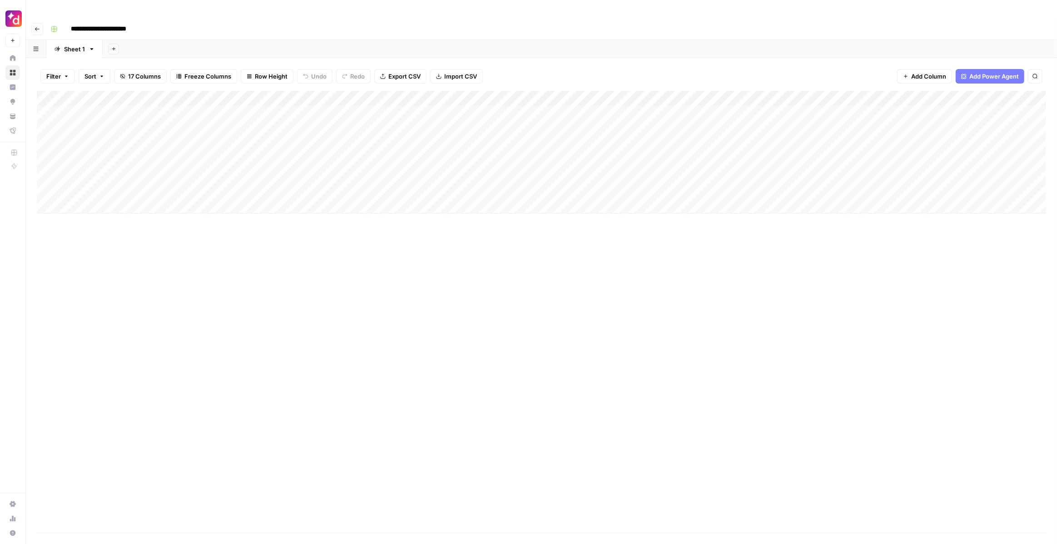
click at [97, 125] on div "Add Column" at bounding box center [542, 152] width 1010 height 123
click at [105, 148] on div "Add Column" at bounding box center [542, 152] width 1010 height 123
click at [256, 111] on div "Add Column" at bounding box center [542, 152] width 1010 height 123
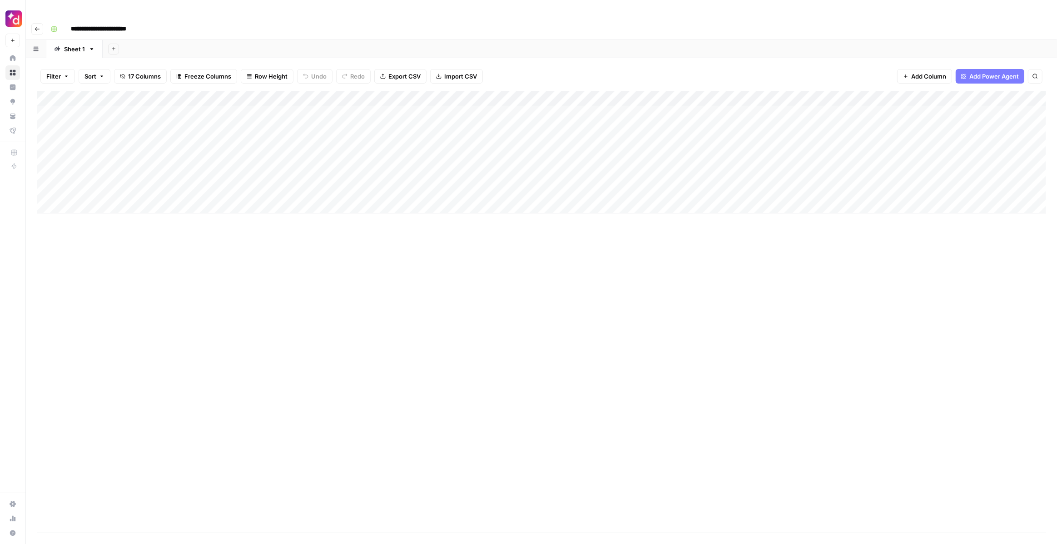
click at [103, 22] on input "**********" at bounding box center [109, 29] width 85 height 15
click at [69, 22] on input "**********" at bounding box center [109, 29] width 85 height 15
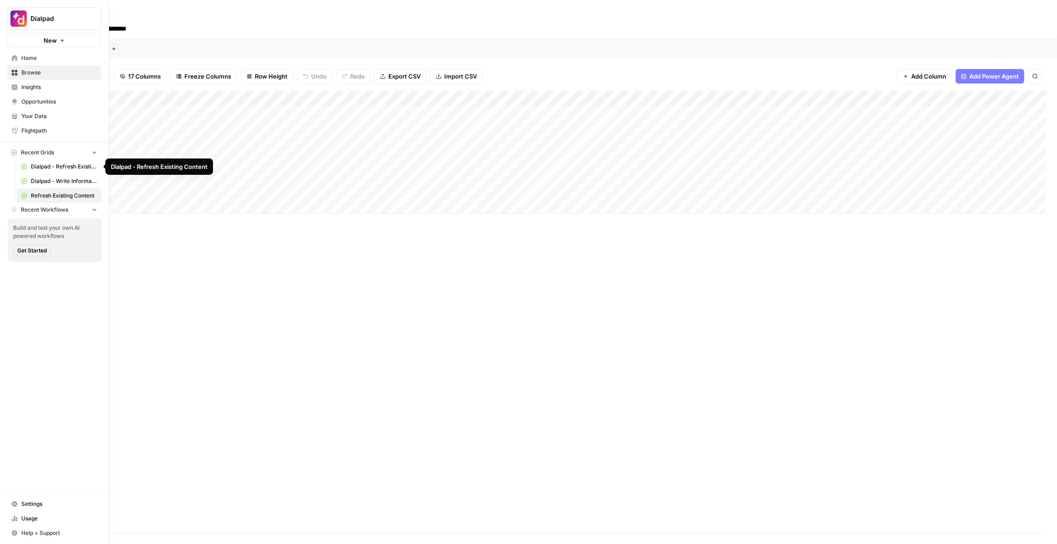
click at [68, 165] on span "Dialpad - Refresh Existing Content" at bounding box center [64, 167] width 66 height 8
click at [43, 71] on span "Browse" at bounding box center [59, 73] width 76 height 8
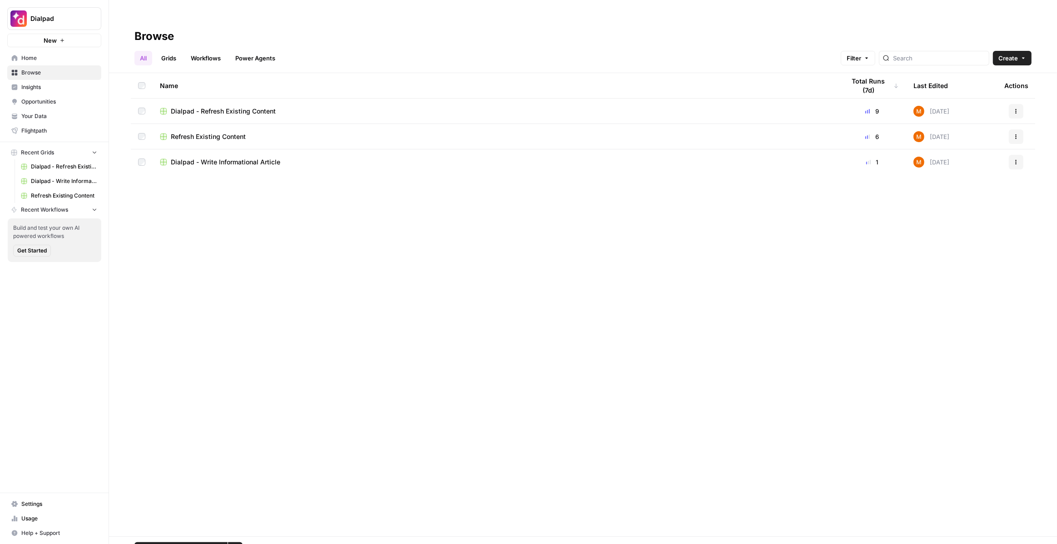
click at [1002, 99] on td "Actions" at bounding box center [1016, 111] width 38 height 25
click at [1013, 104] on button "Actions" at bounding box center [1016, 111] width 15 height 15
click at [971, 166] on span "Delete" at bounding box center [976, 168] width 73 height 9
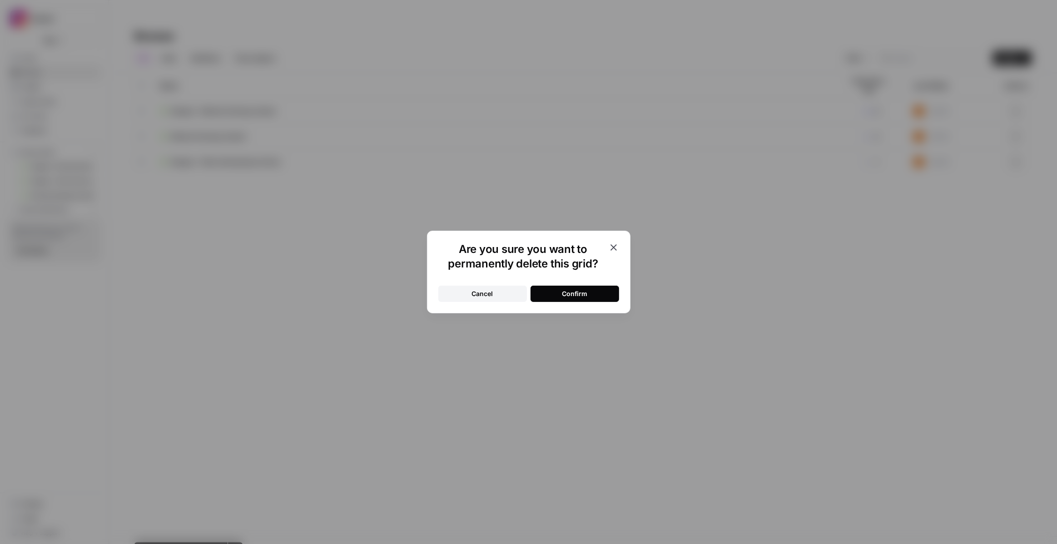
click at [583, 296] on div "Confirm" at bounding box center [574, 293] width 25 height 9
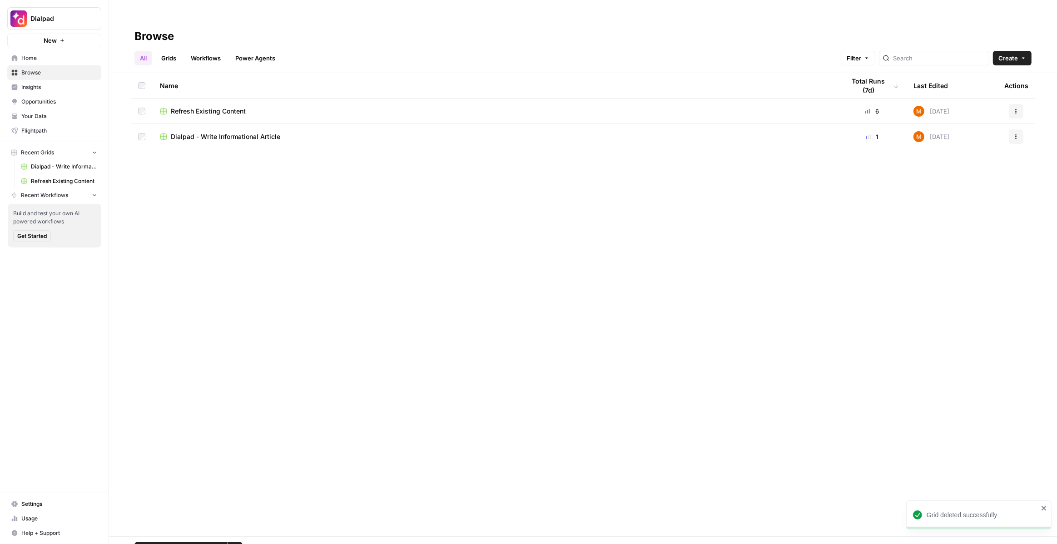
click at [181, 107] on span "Refresh Existing Content" at bounding box center [208, 111] width 75 height 9
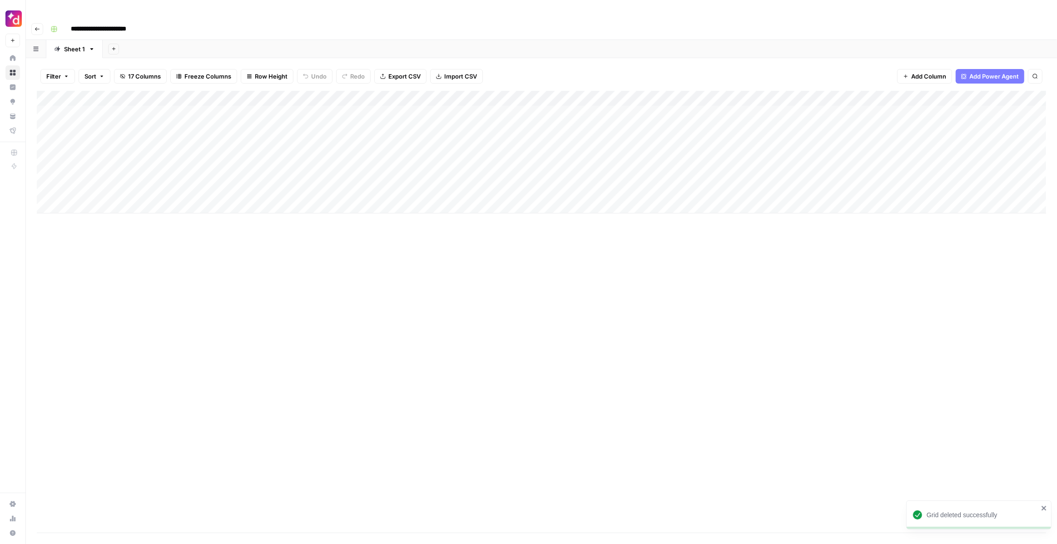
click at [88, 22] on input "**********" at bounding box center [109, 29] width 85 height 15
type input "**********"
click at [269, 126] on div "Add Column" at bounding box center [542, 152] width 1010 height 123
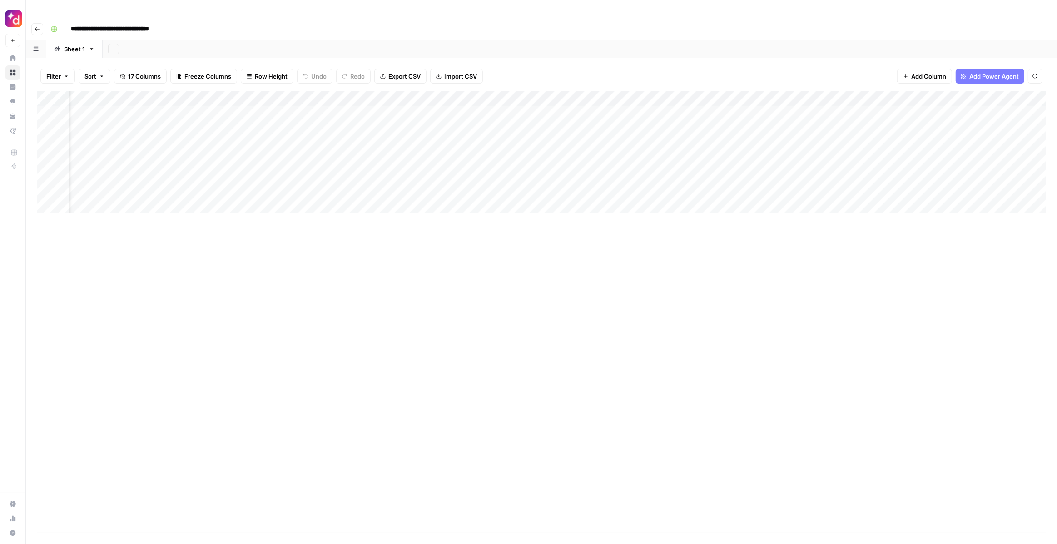
scroll to position [0, 186]
click at [448, 91] on div "Add Column" at bounding box center [542, 152] width 1010 height 123
click at [472, 92] on div "Add Column" at bounding box center [542, 152] width 1010 height 123
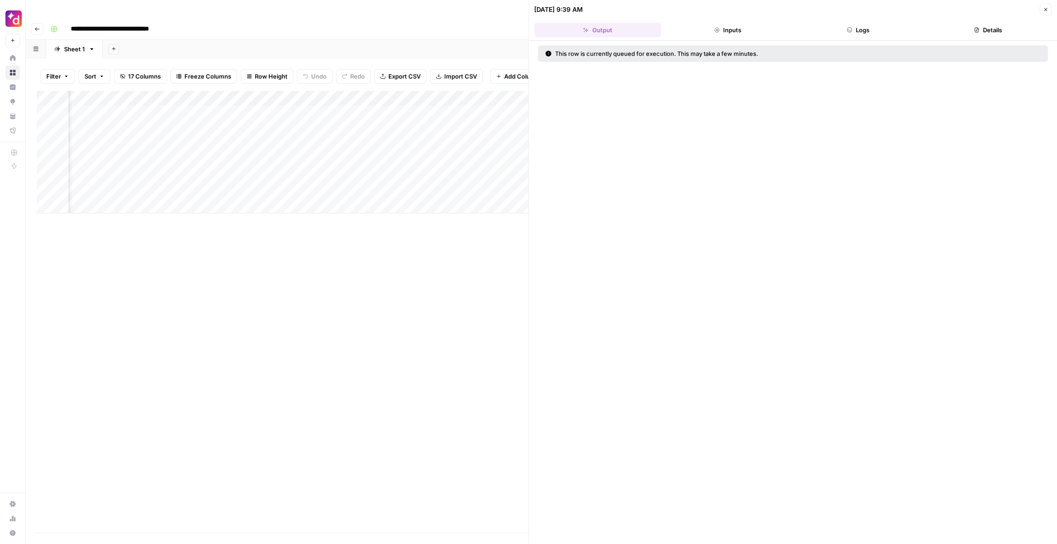
click at [1046, 5] on button "Close" at bounding box center [1046, 10] width 12 height 12
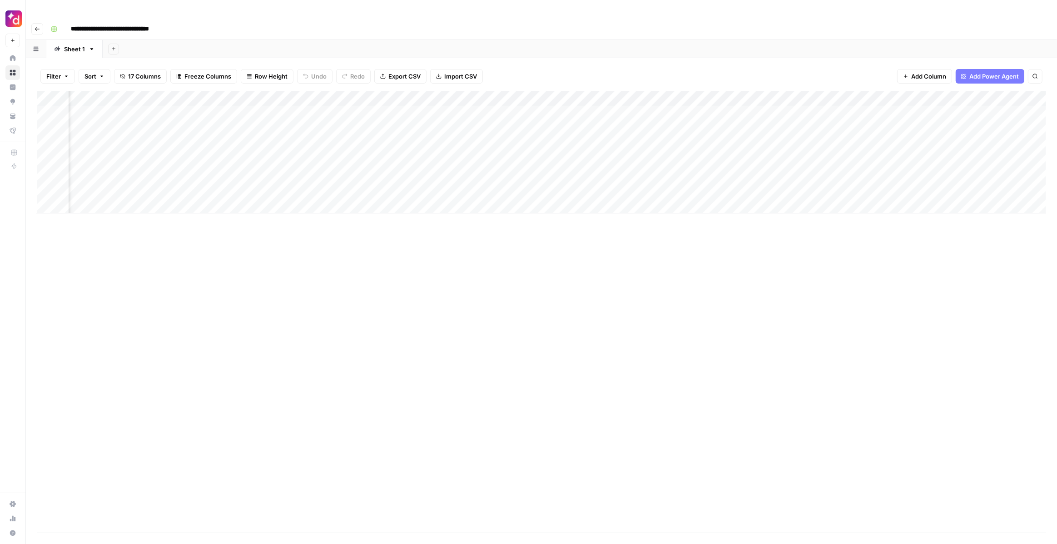
scroll to position [0, 373]
click at [740, 95] on div "Add Column" at bounding box center [542, 152] width 1010 height 123
click at [751, 95] on div "Add Column" at bounding box center [542, 152] width 1010 height 123
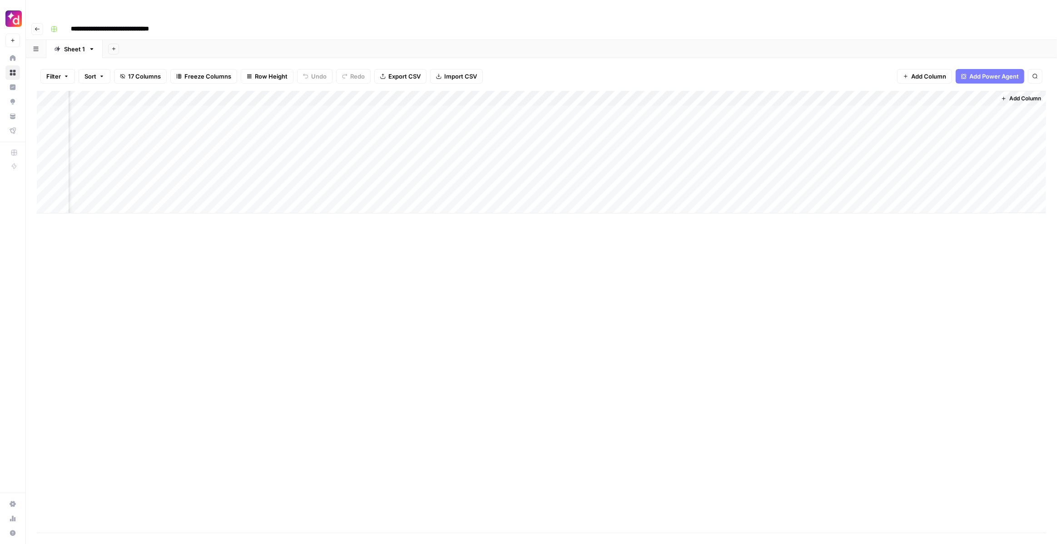
click at [843, 93] on div "Add Column" at bounding box center [542, 152] width 1010 height 123
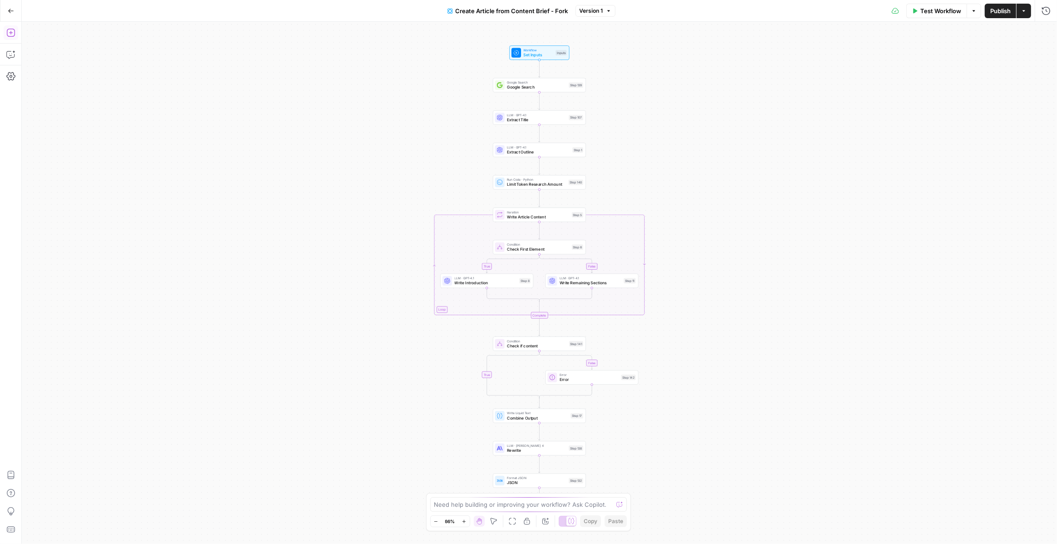
click at [11, 32] on icon "button" at bounding box center [10, 33] width 8 height 8
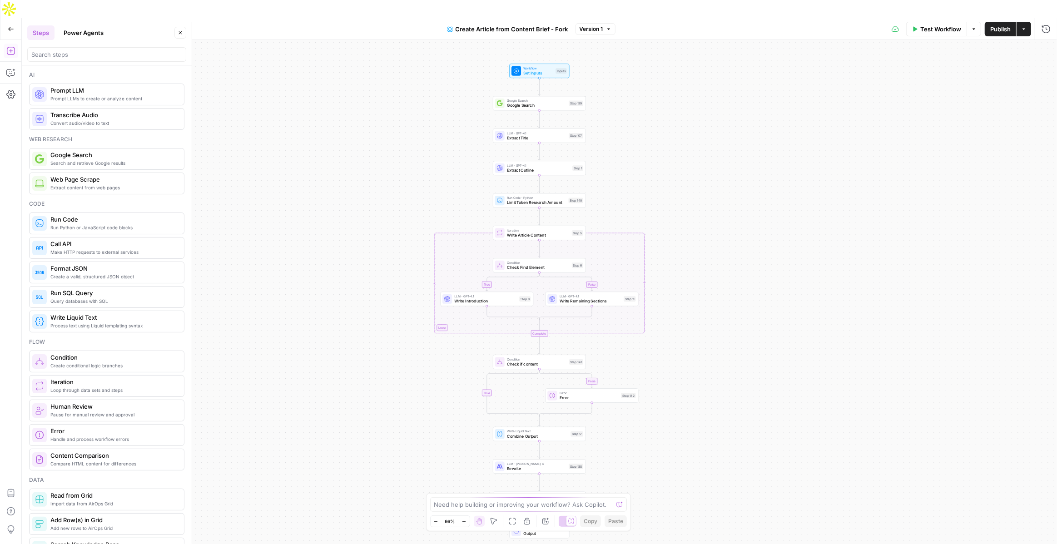
click at [95, 34] on button "Power Agents" at bounding box center [83, 32] width 51 height 15
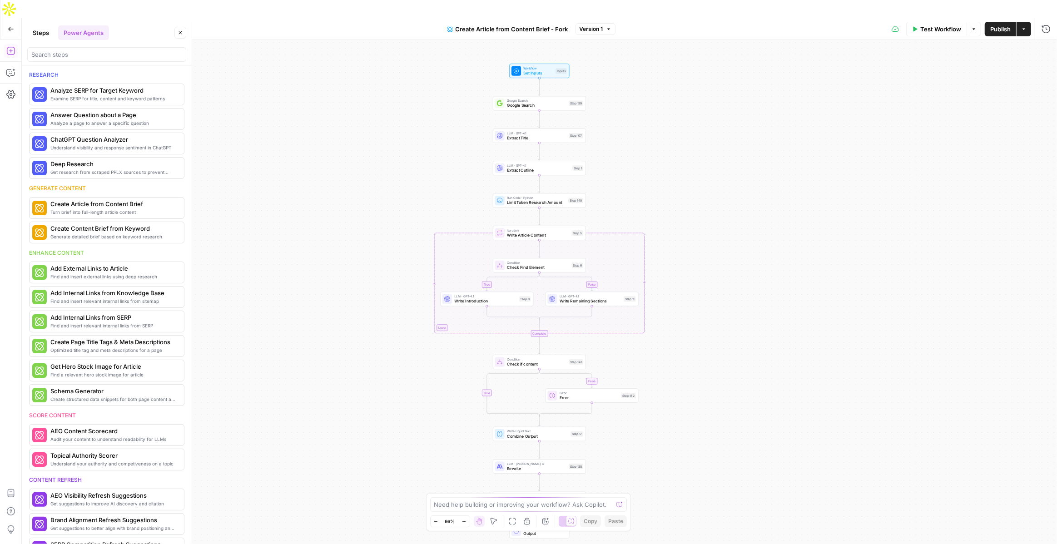
click at [83, 50] on div at bounding box center [106, 54] width 159 height 15
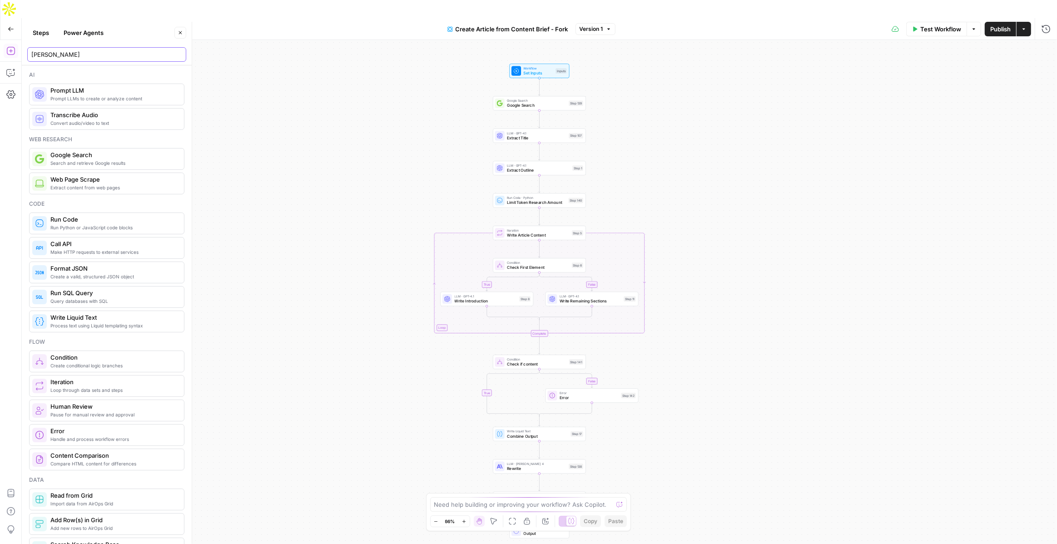
type input "Link"
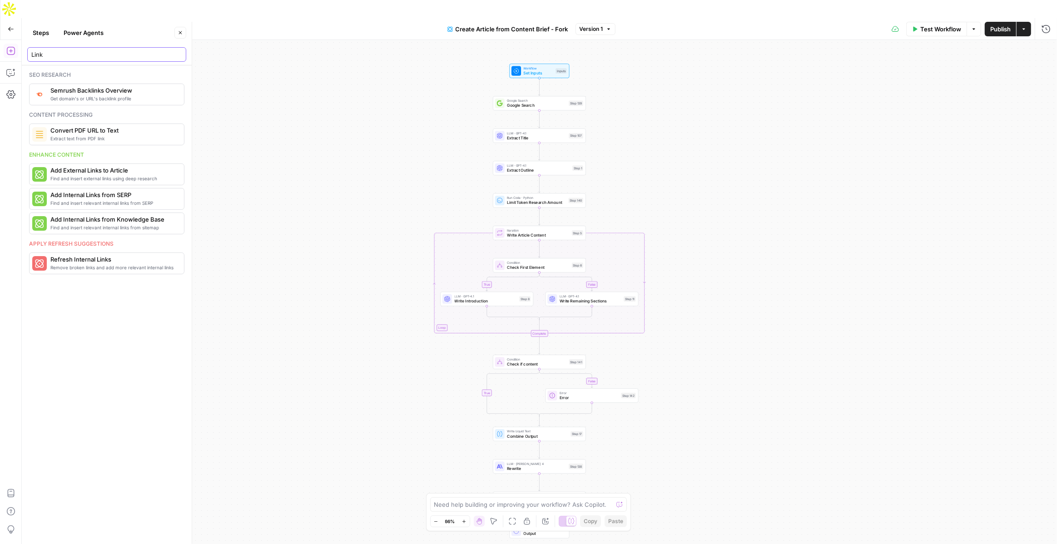
click at [178, 52] on input "Link" at bounding box center [106, 54] width 151 height 9
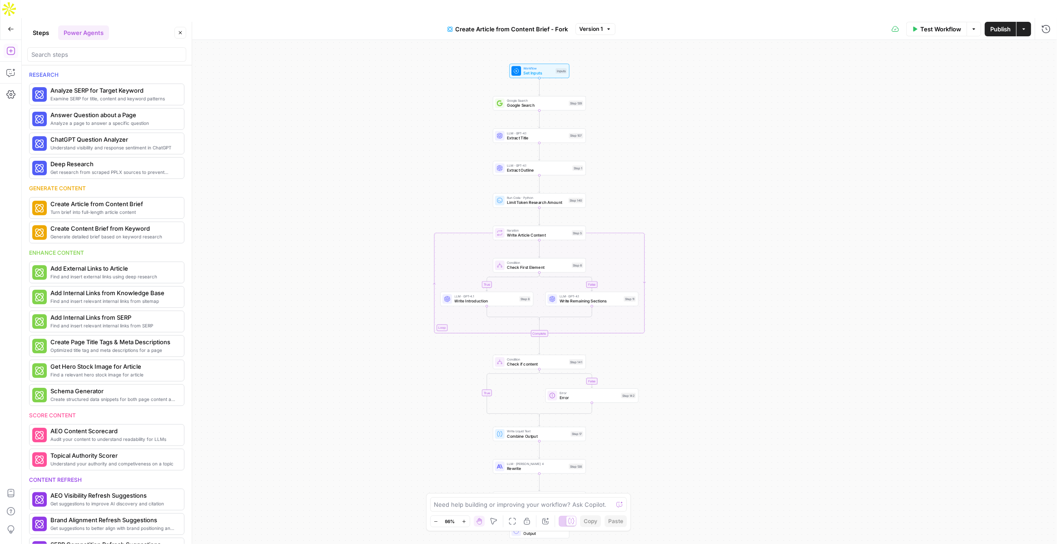
click at [182, 35] on button "Close" at bounding box center [180, 33] width 12 height 12
